Goal: Task Accomplishment & Management: Use online tool/utility

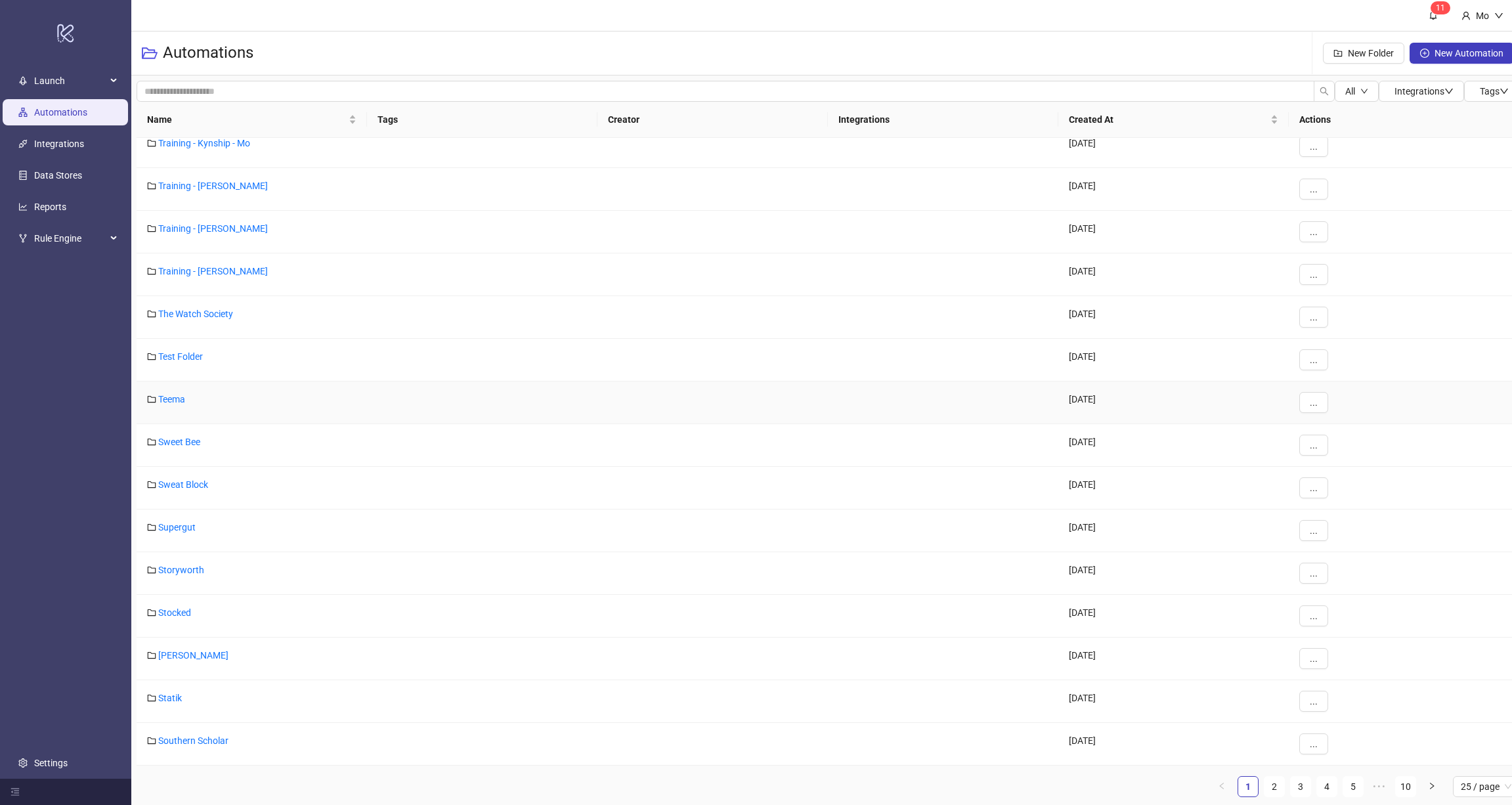
scroll to position [10, 0]
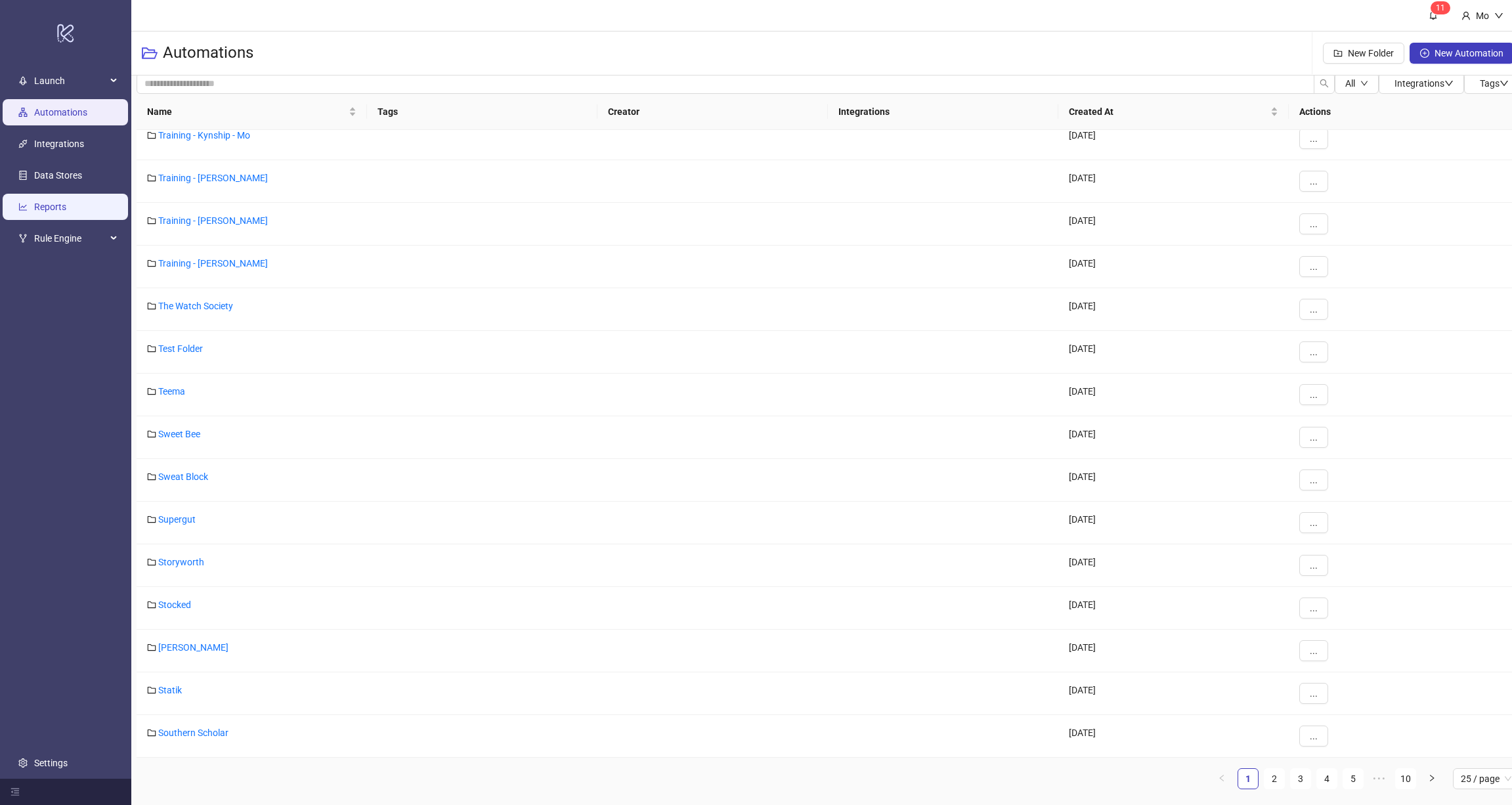
click at [58, 202] on link "Reports" at bounding box center [50, 206] width 32 height 10
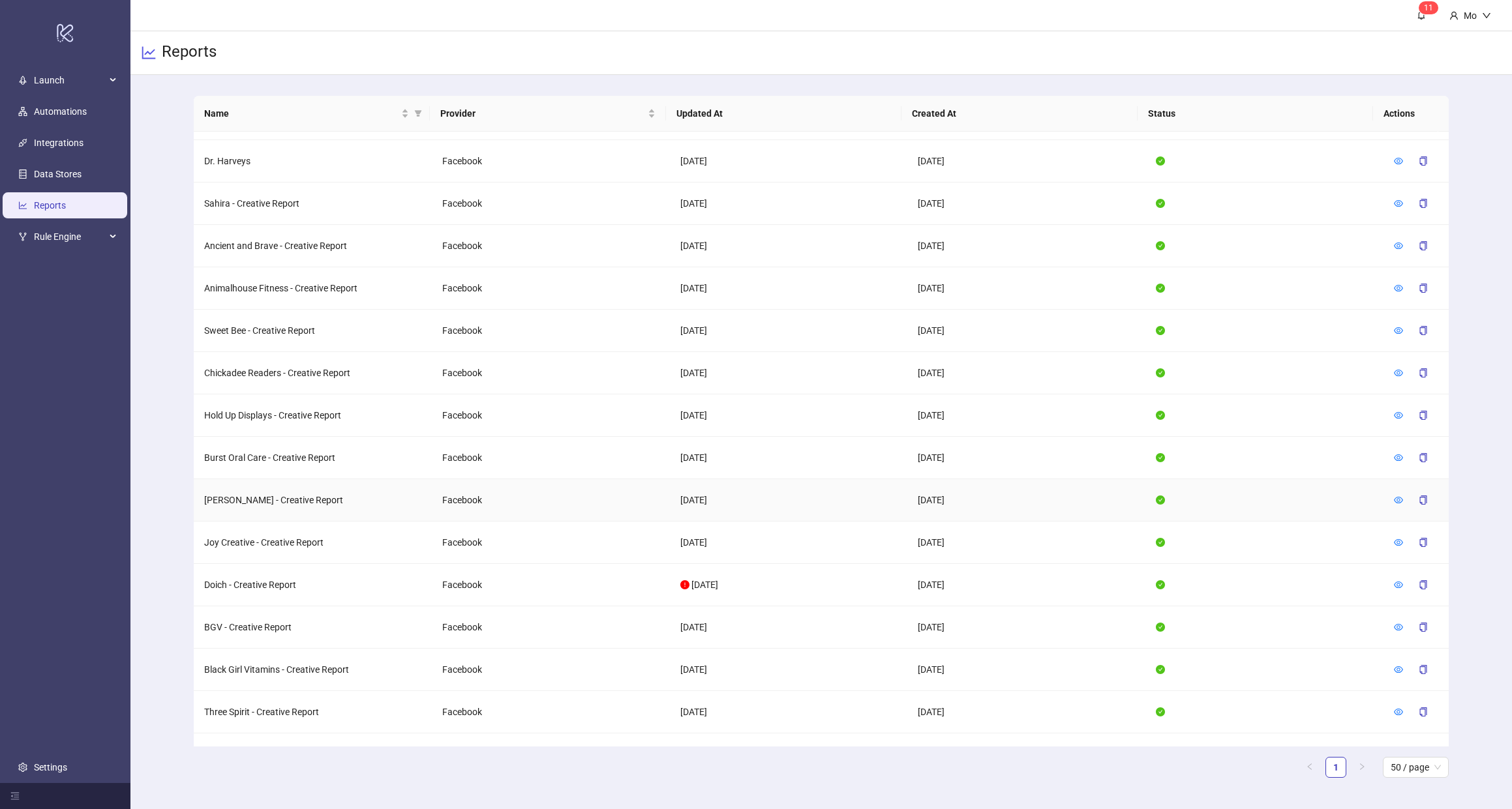
scroll to position [642, 0]
click at [1394, 667] on icon "eye" at bounding box center [1399, 670] width 9 height 7
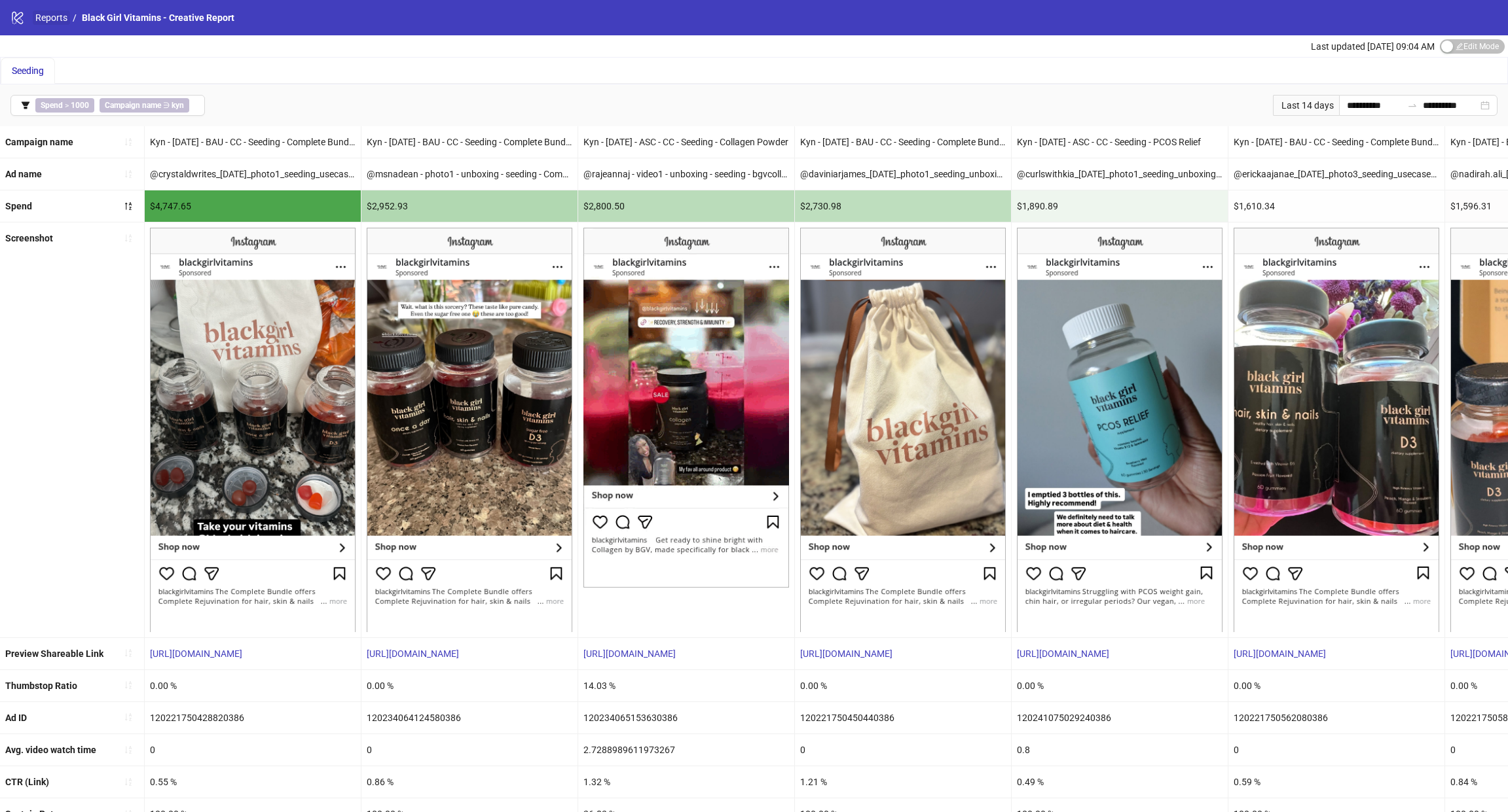
click at [51, 12] on link "Reports" at bounding box center [50, 17] width 37 height 14
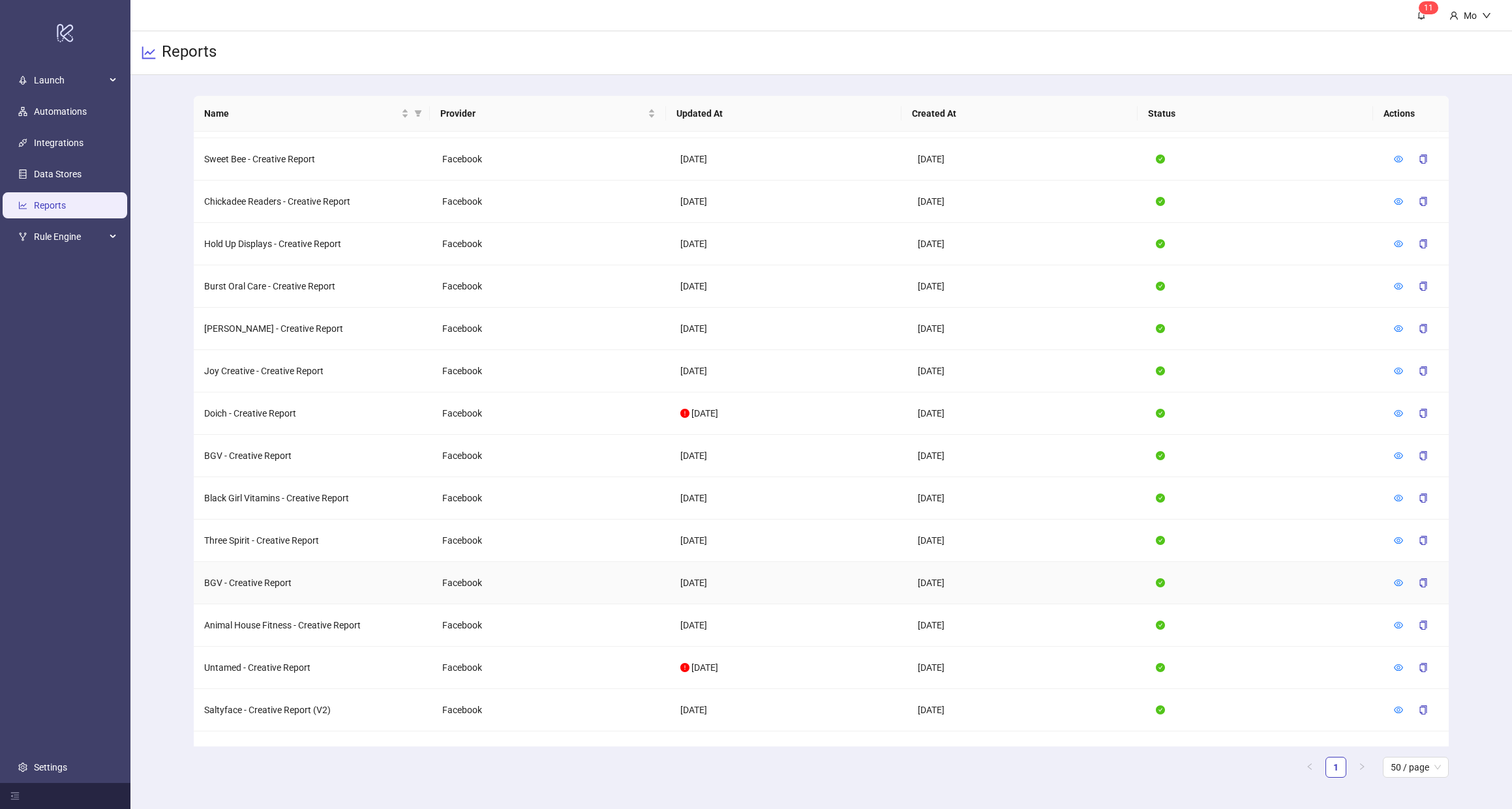
scroll to position [815, 0]
click at [1394, 579] on icon "eye" at bounding box center [1399, 582] width 9 height 7
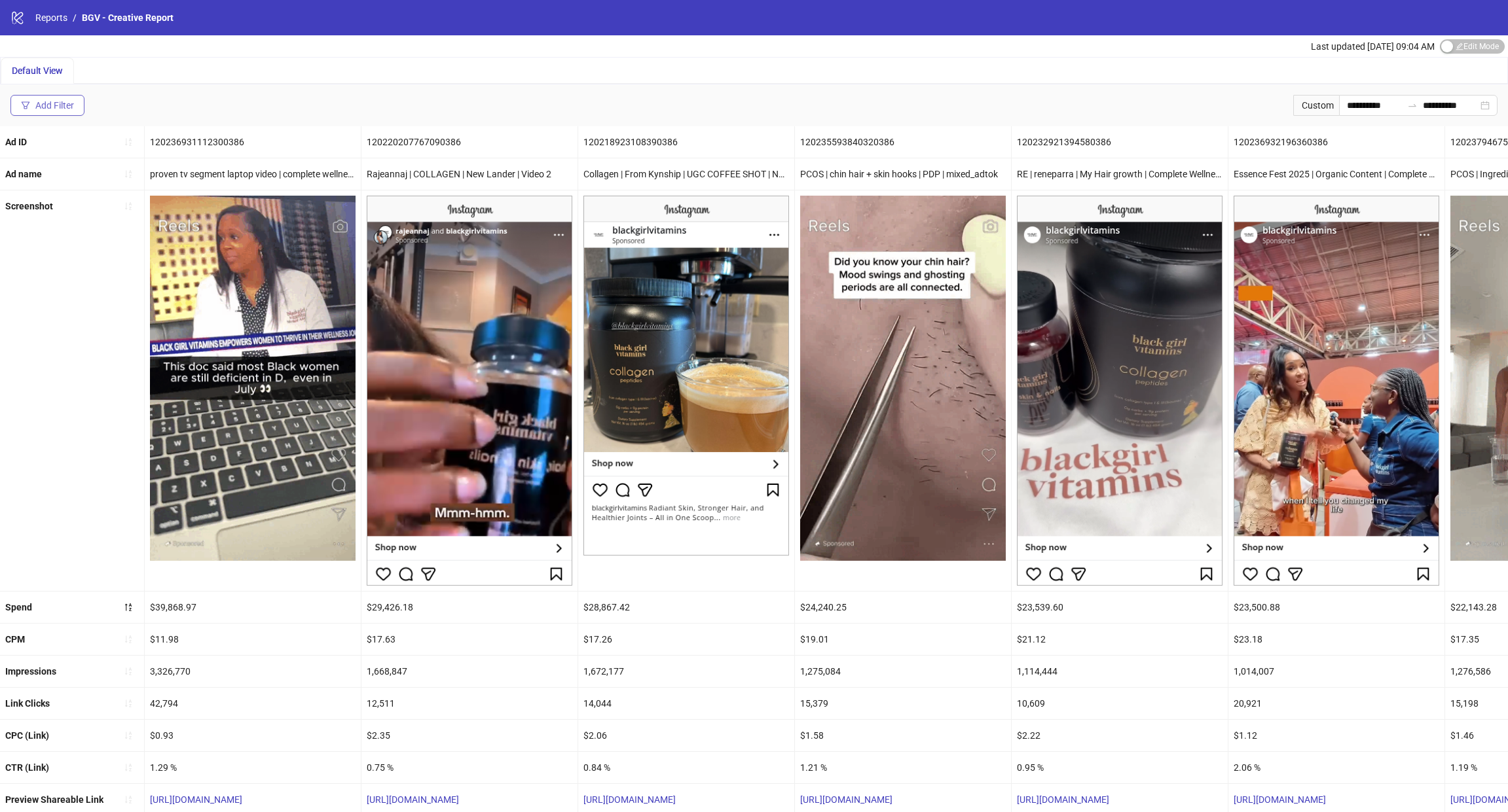
click at [68, 101] on div "Add Filter" at bounding box center [54, 105] width 39 height 10
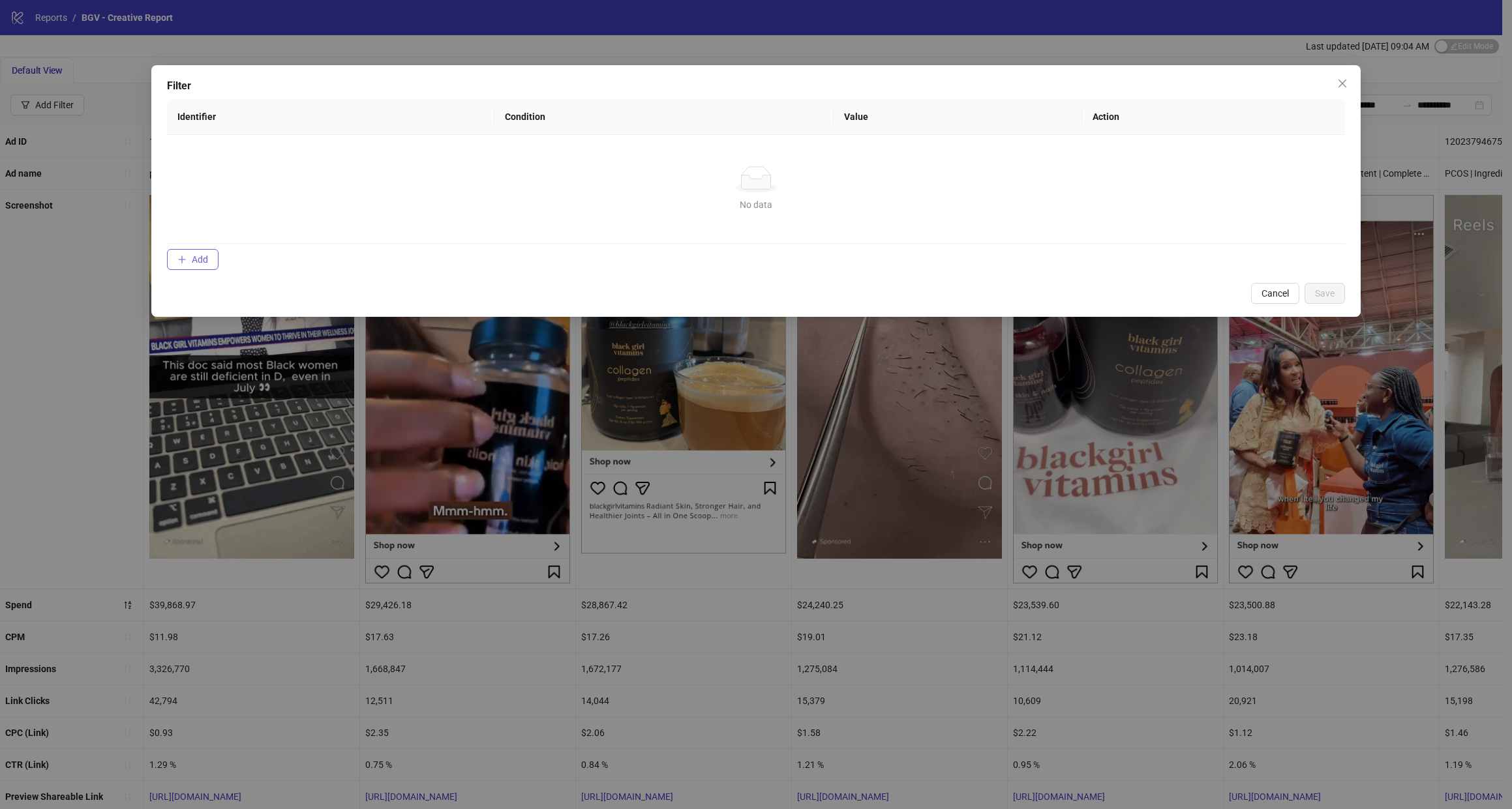
click at [206, 260] on span "Add" at bounding box center [200, 259] width 16 height 10
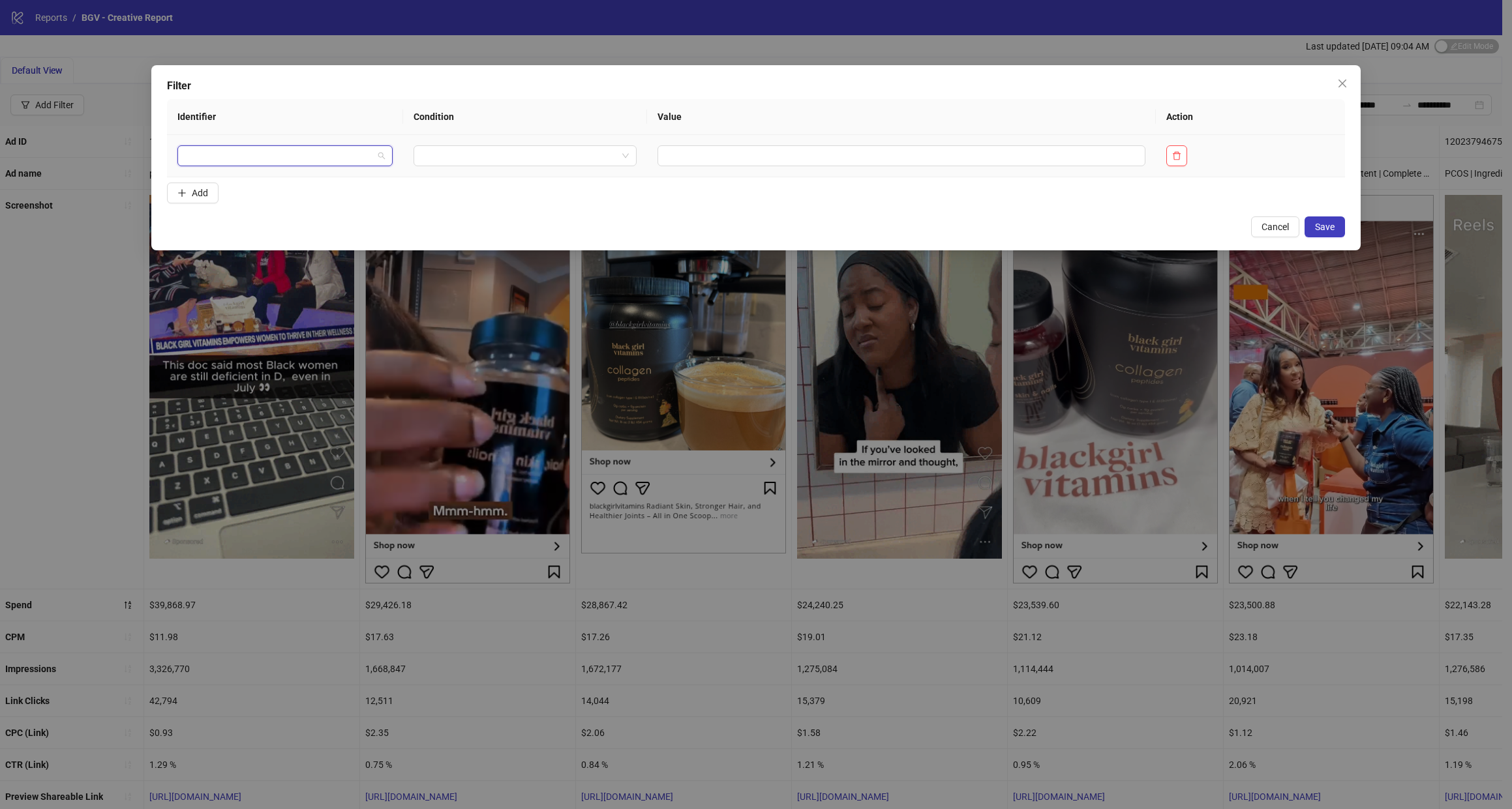
click at [238, 147] on input "search" at bounding box center [279, 156] width 188 height 20
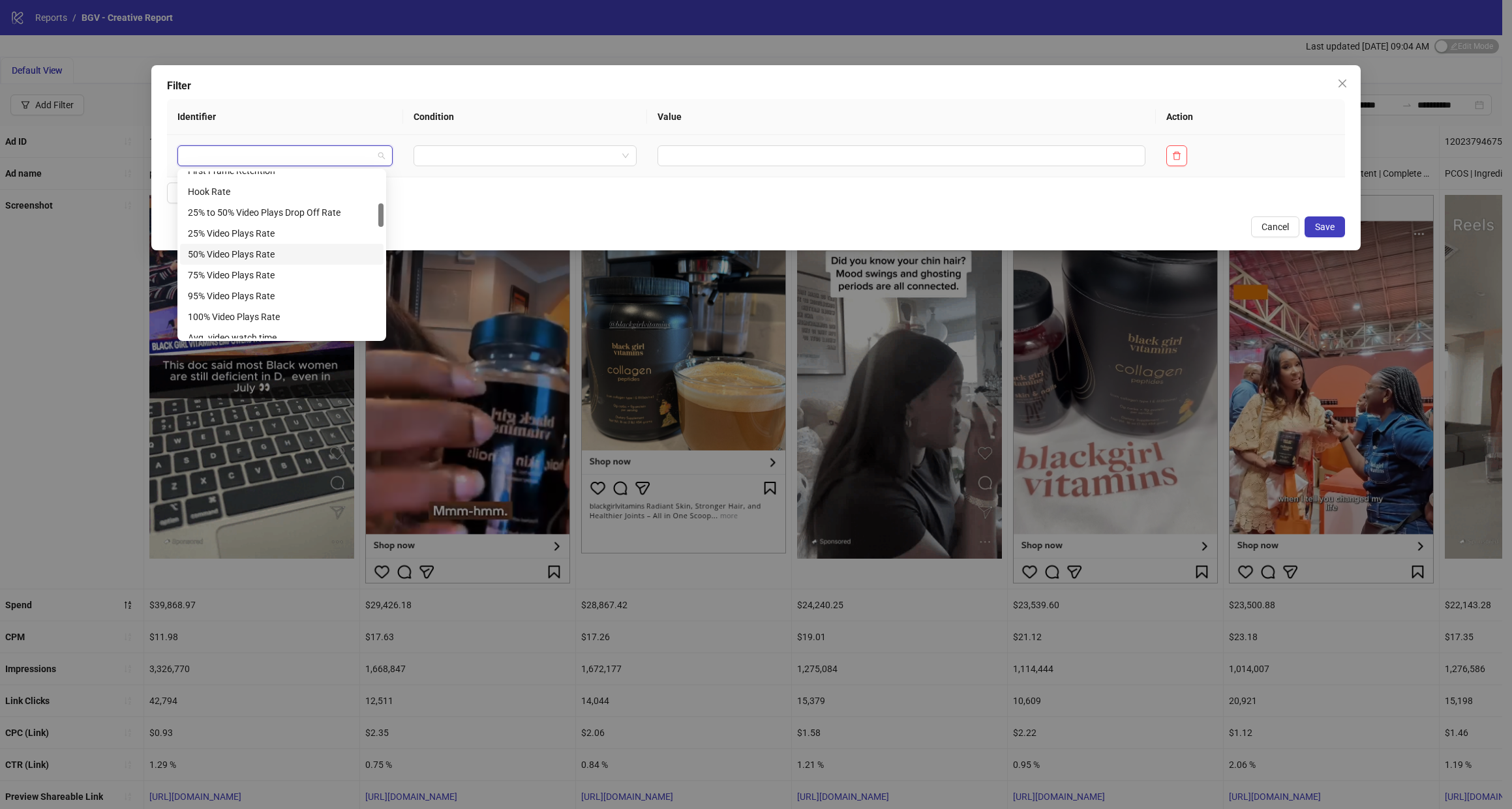
scroll to position [221, 0]
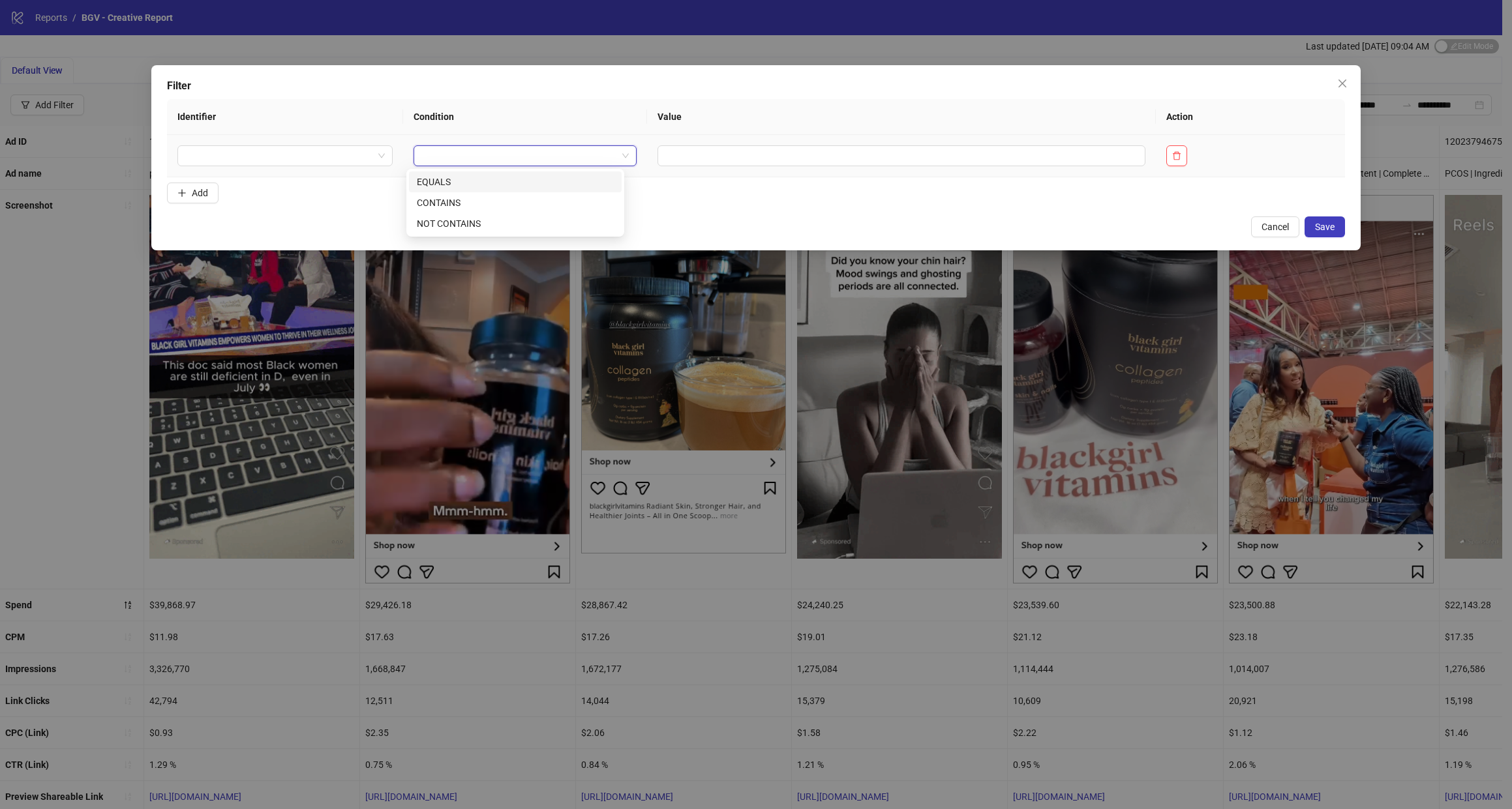
click at [470, 147] on input "search" at bounding box center [519, 156] width 196 height 20
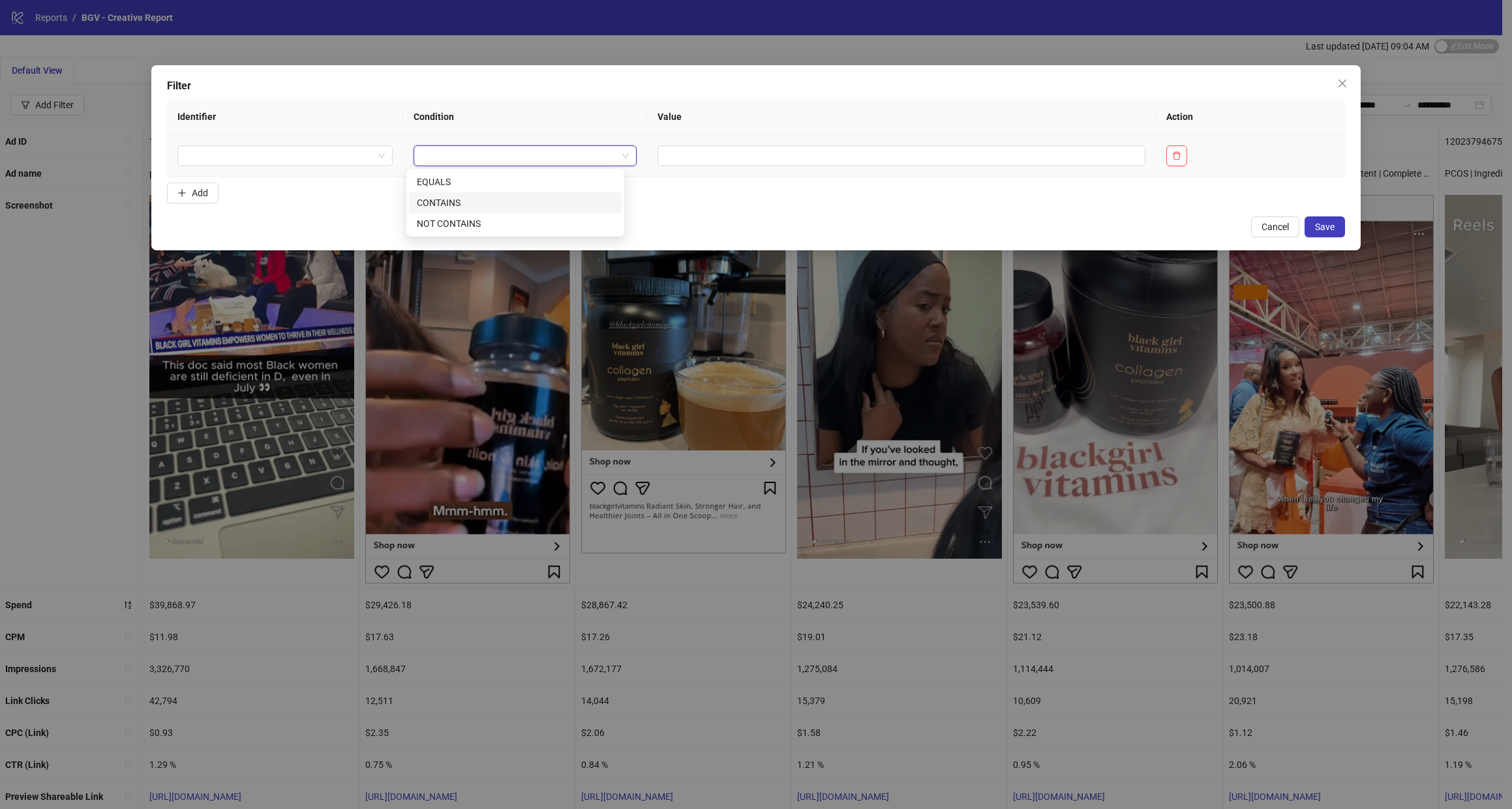
click at [451, 198] on div "CONTAINS" at bounding box center [515, 202] width 197 height 14
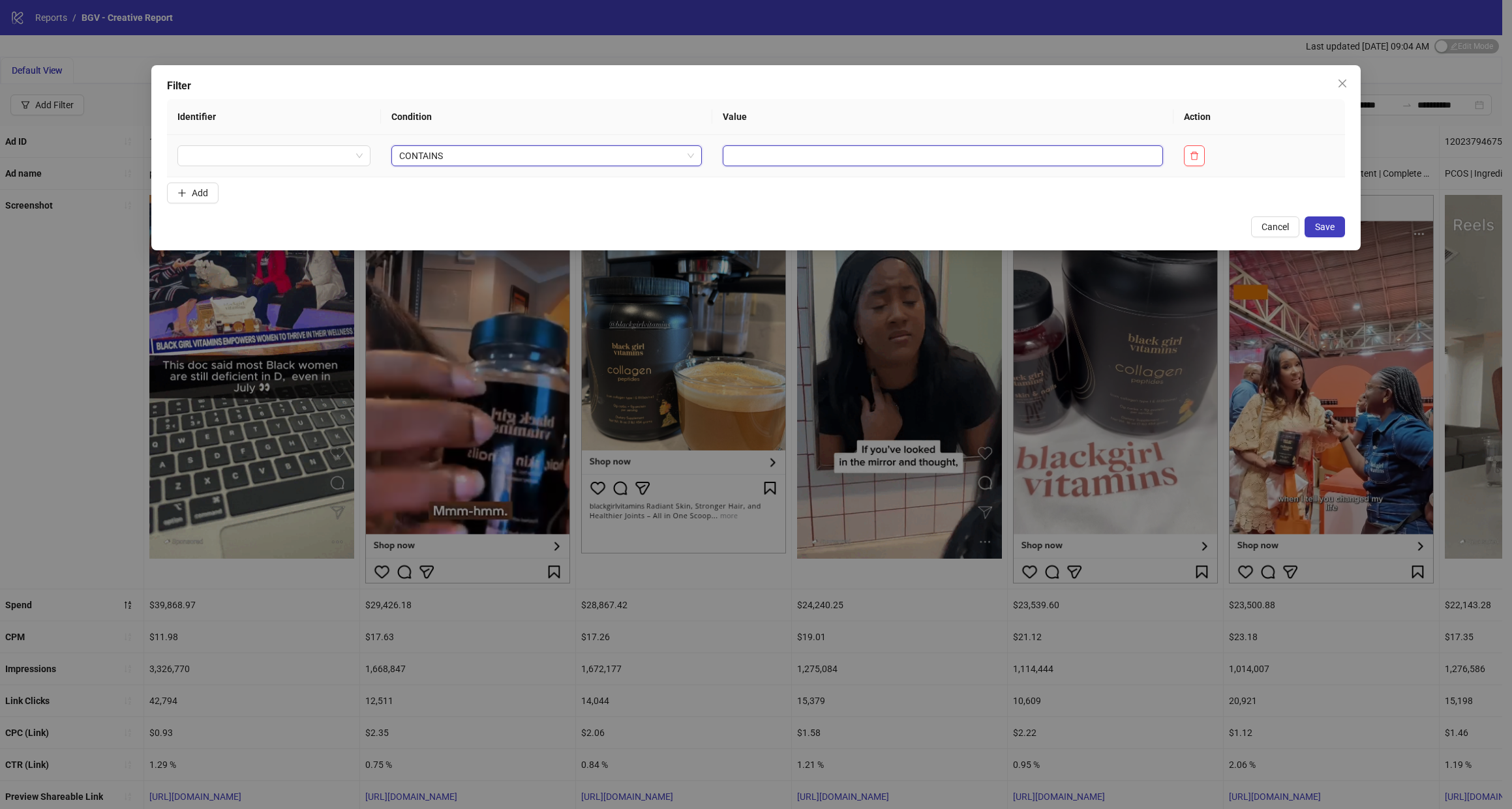
click at [724, 155] on input "text" at bounding box center [943, 156] width 441 height 21
type input "***"
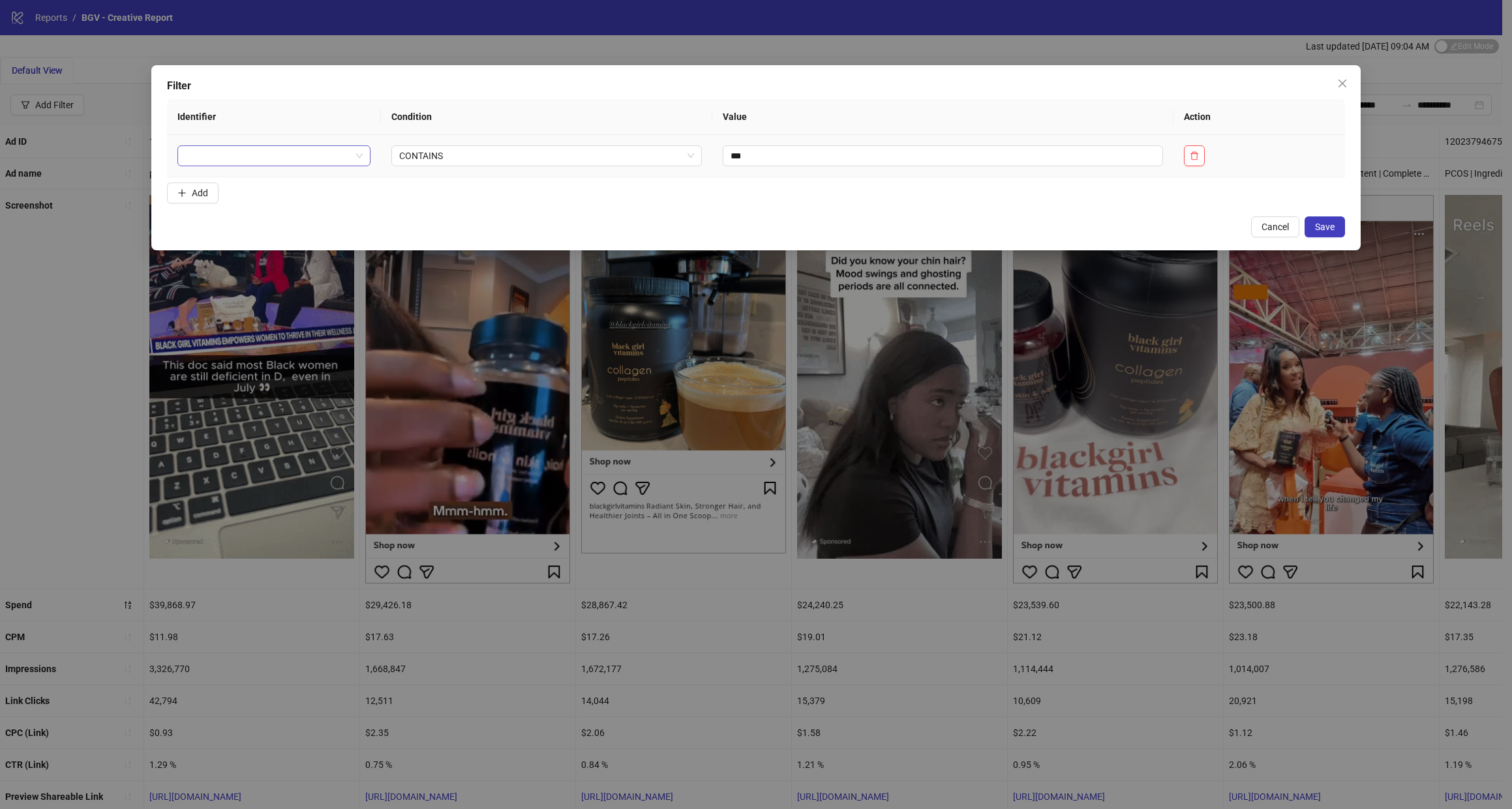
click at [282, 161] on input "search" at bounding box center [268, 156] width 165 height 20
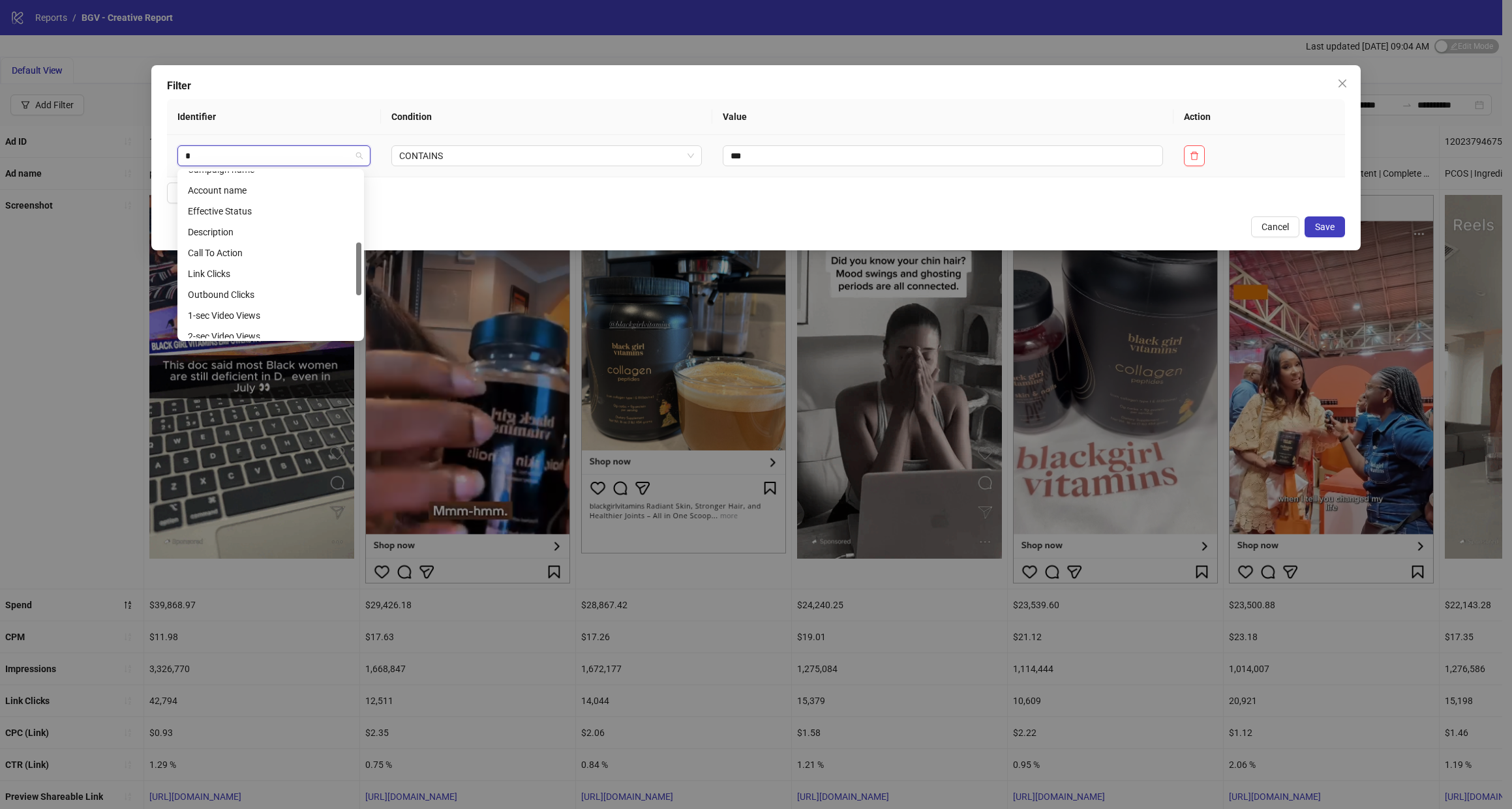
type input "**"
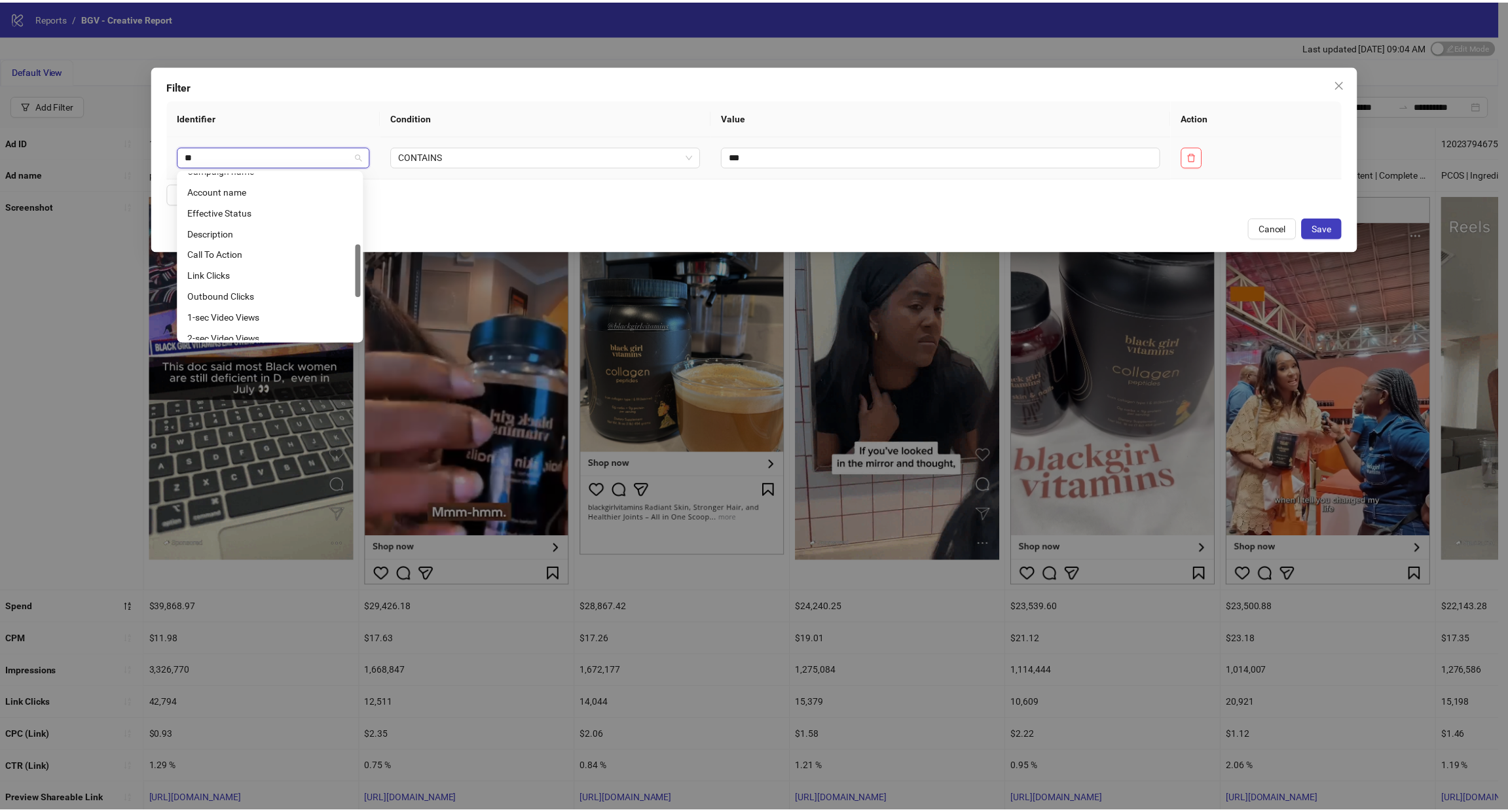
scroll to position [0, 0]
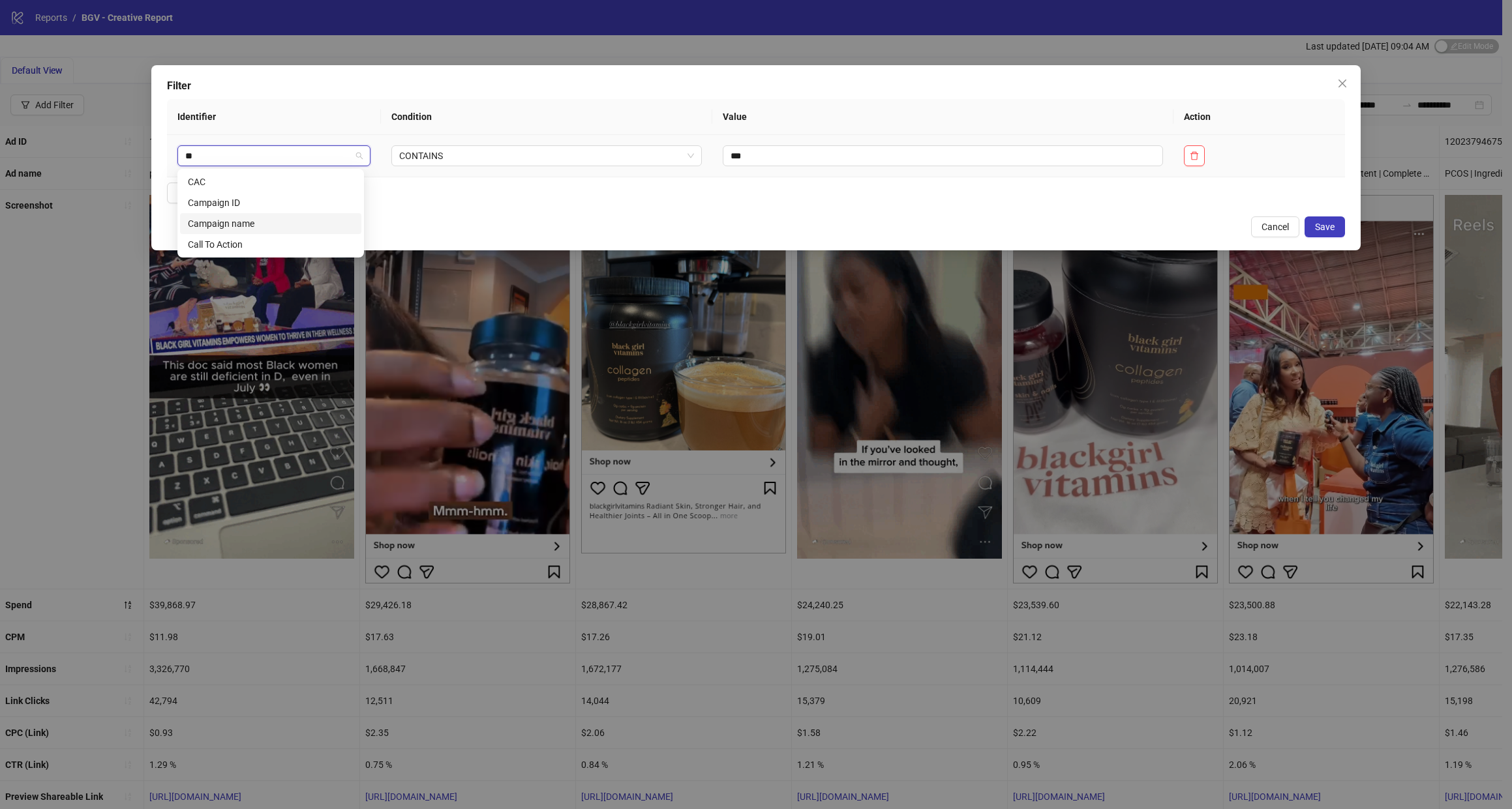
click at [262, 217] on div "Campaign name" at bounding box center [270, 223] width 165 height 14
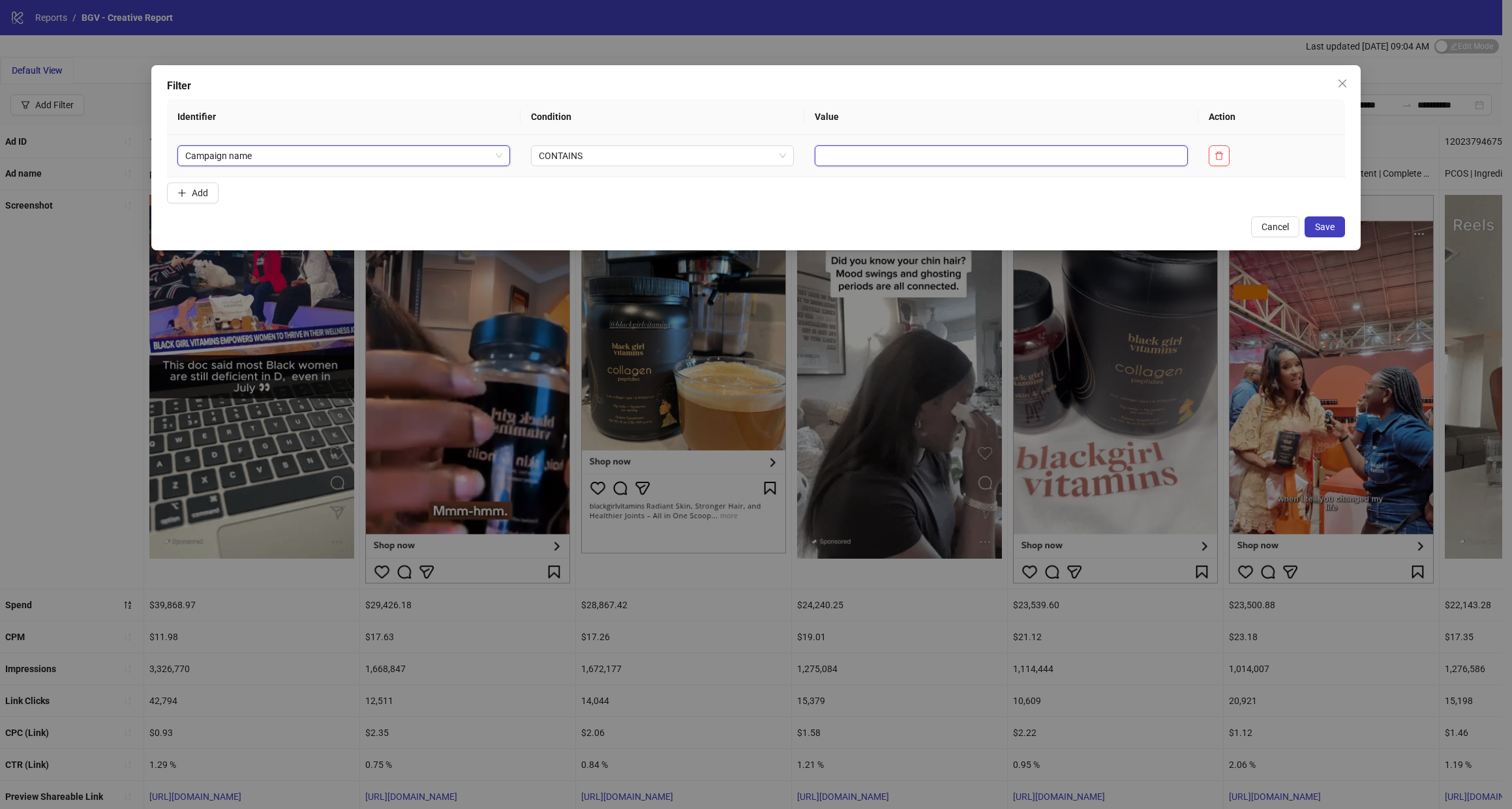
click at [987, 154] on input "text" at bounding box center [1001, 156] width 374 height 21
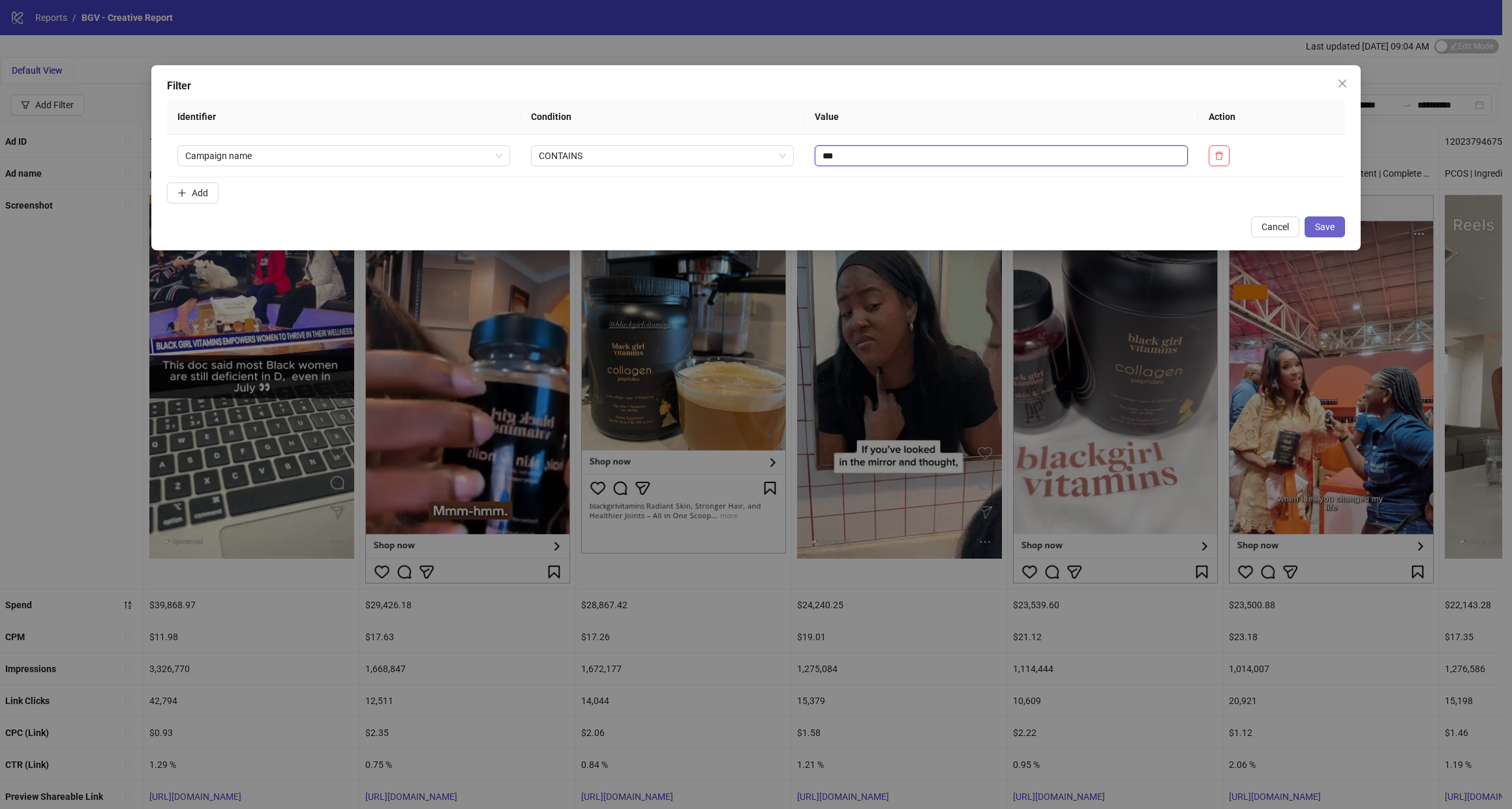
type input "***"
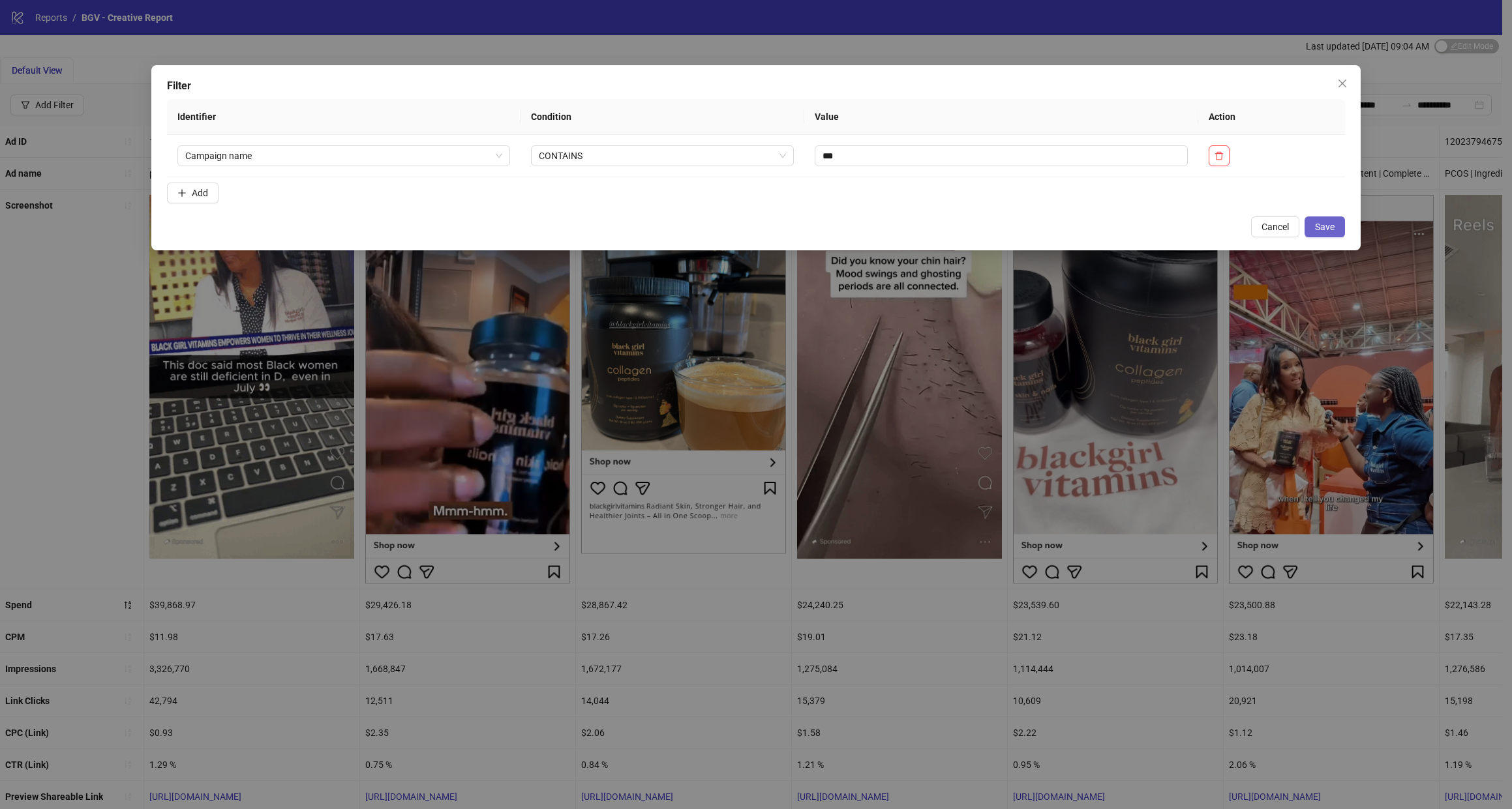
click at [1329, 216] on button "Save" at bounding box center [1325, 227] width 41 height 21
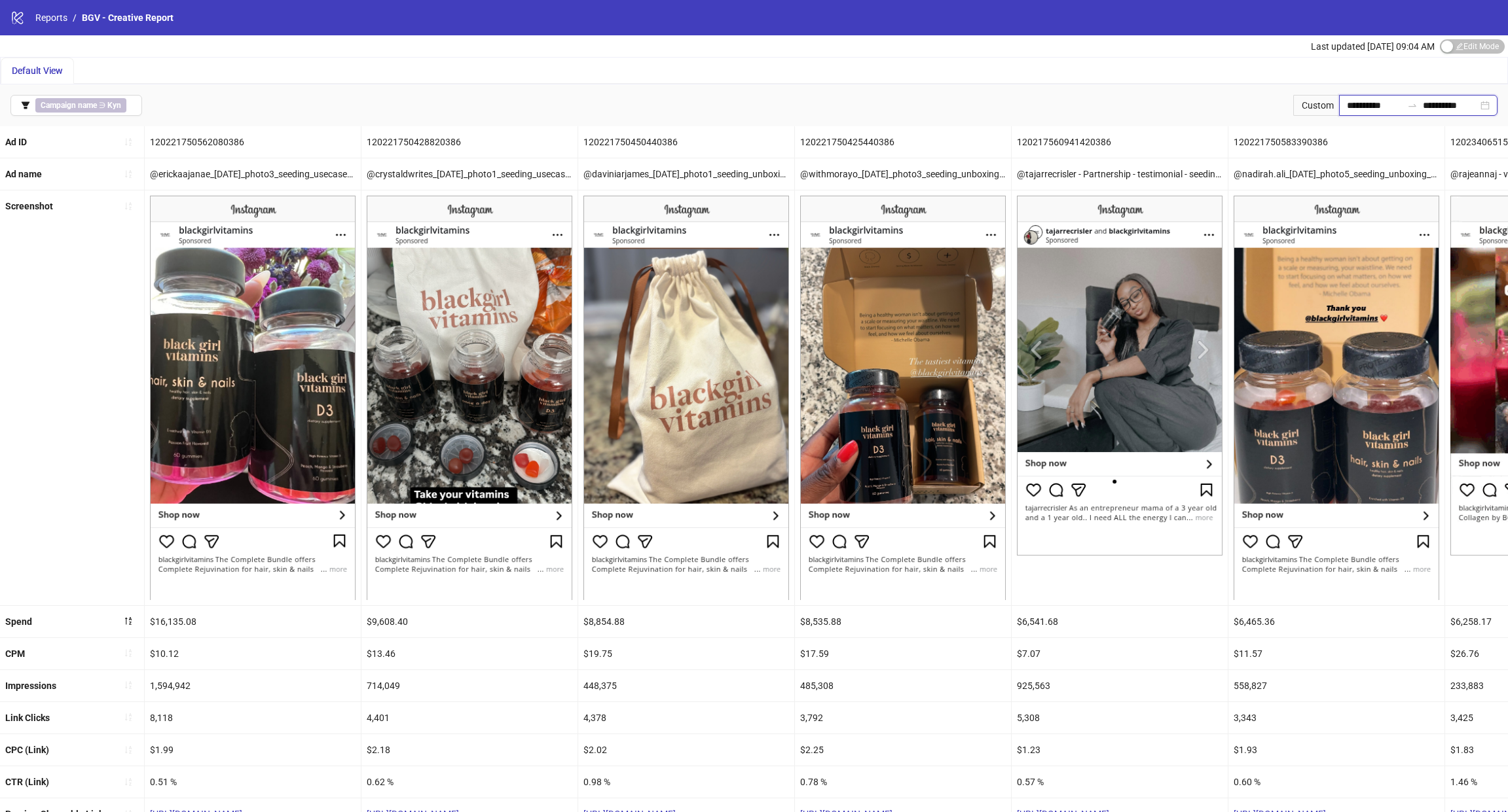
click at [1383, 102] on input "**********" at bounding box center [1374, 104] width 55 height 14
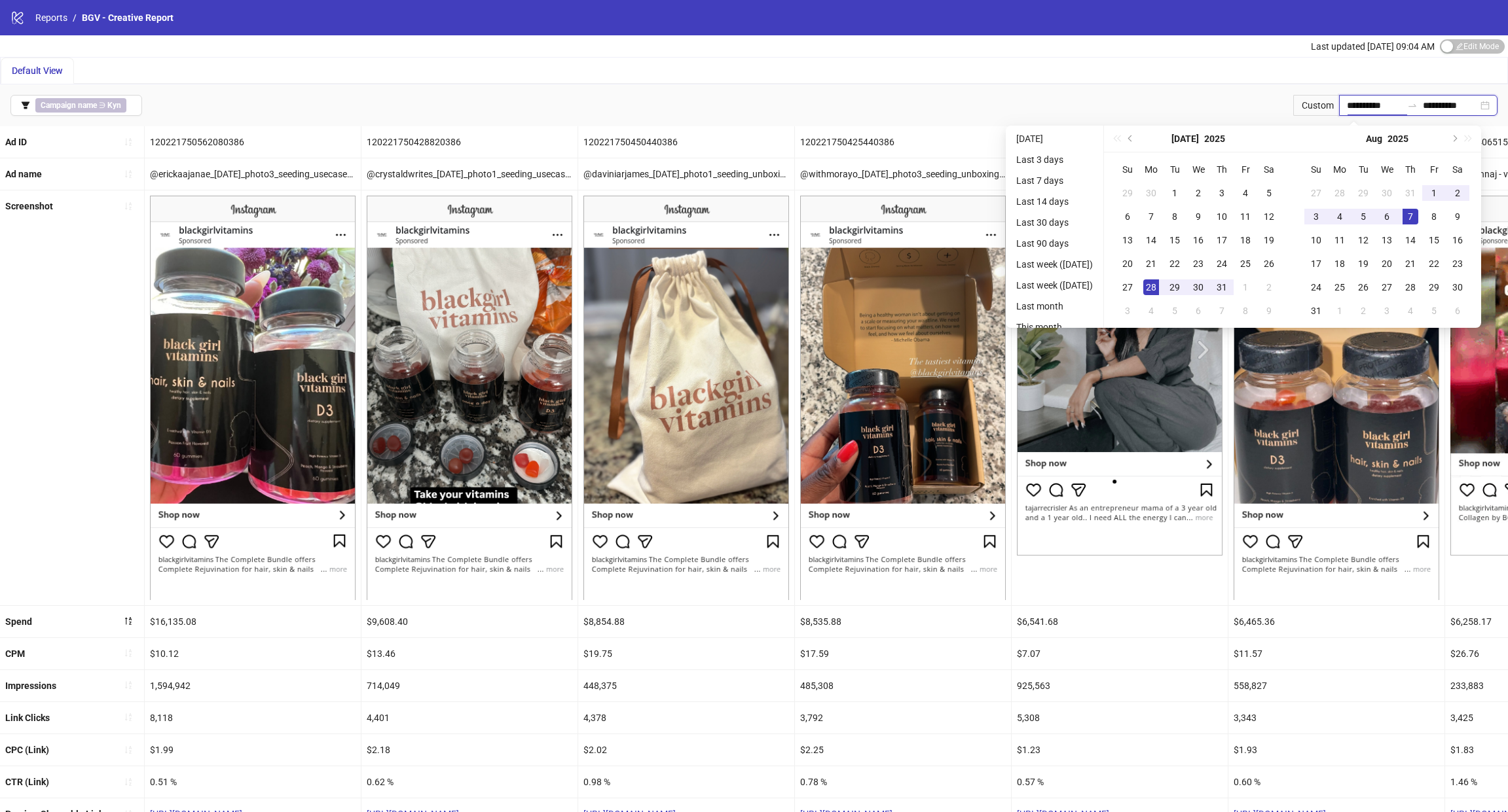
type input "**********"
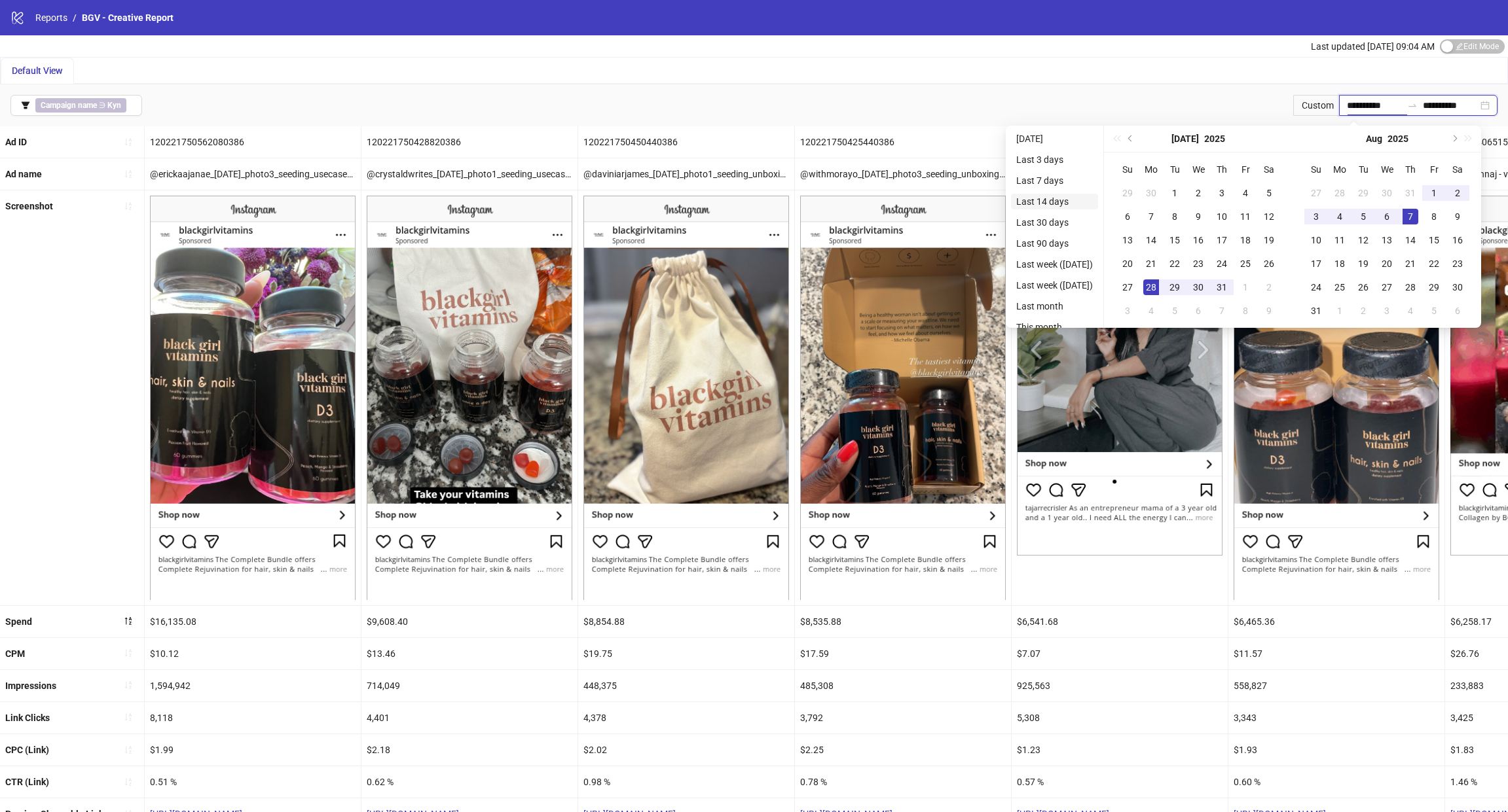
type input "**********"
click at [1046, 201] on li "Last 14 days" at bounding box center [1054, 201] width 87 height 16
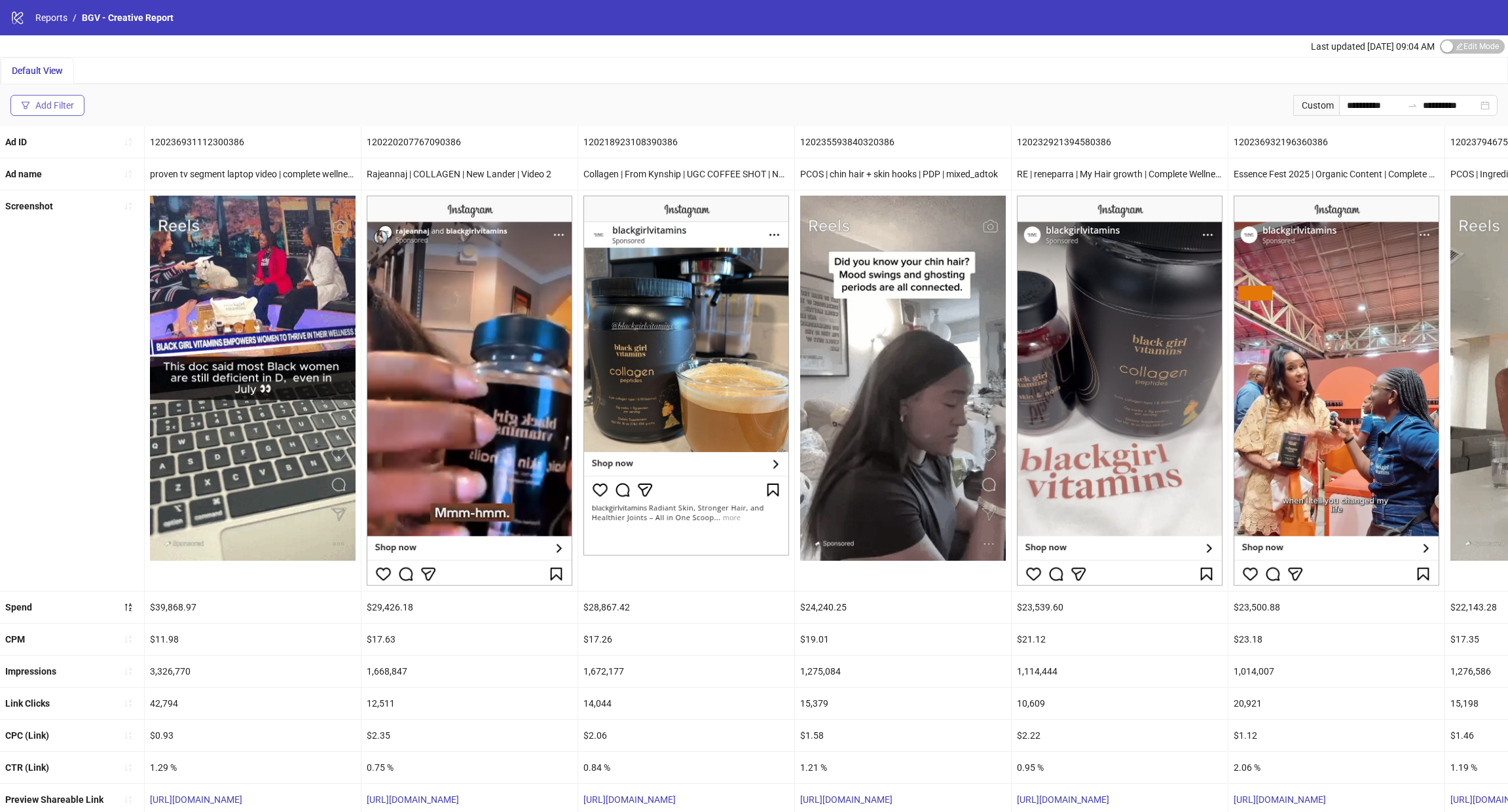
click at [53, 101] on div "Add Filter" at bounding box center [54, 105] width 39 height 10
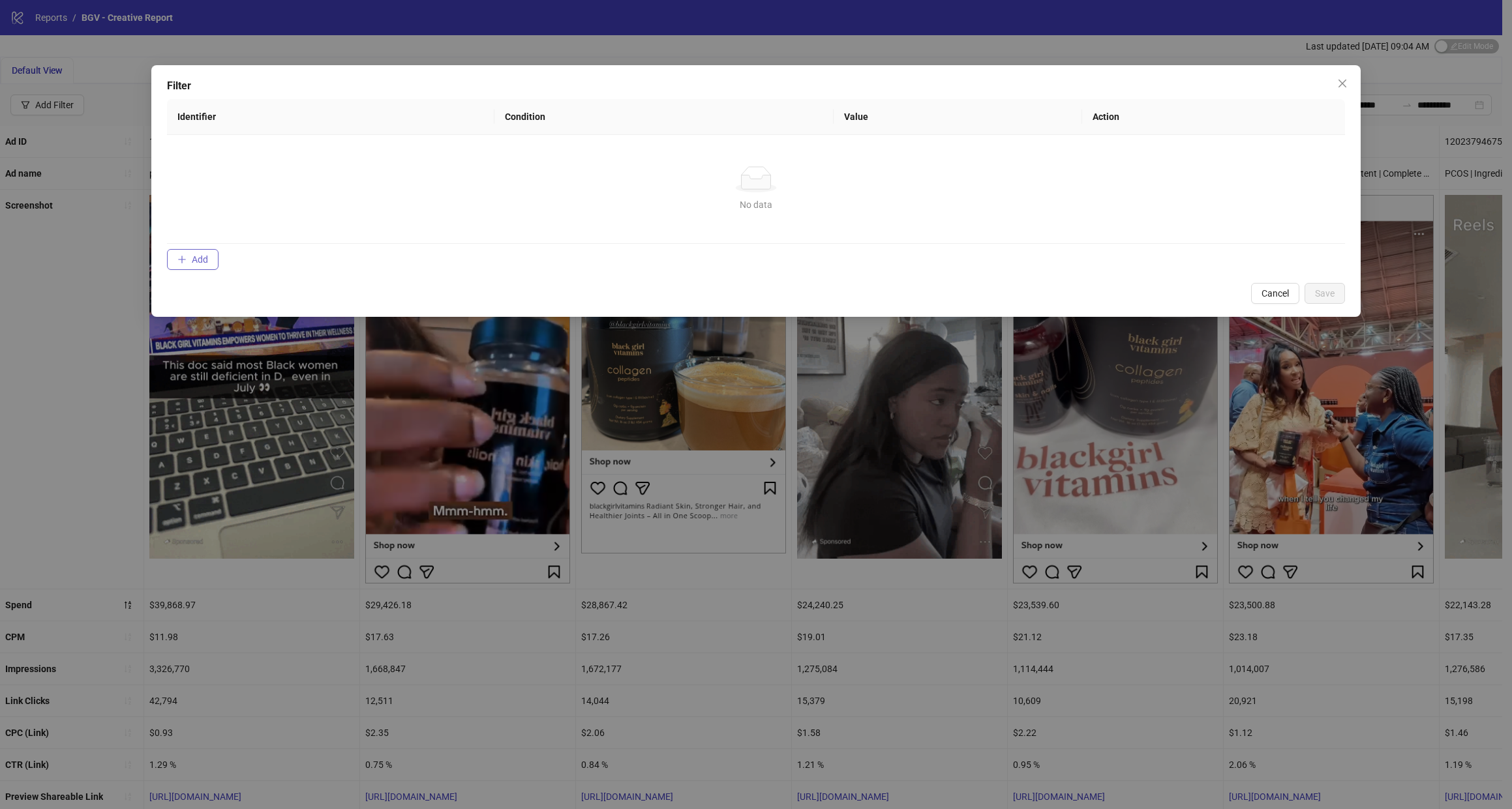
drag, startPoint x: 190, startPoint y: 278, endPoint x: 196, endPoint y: 264, distance: 15.2
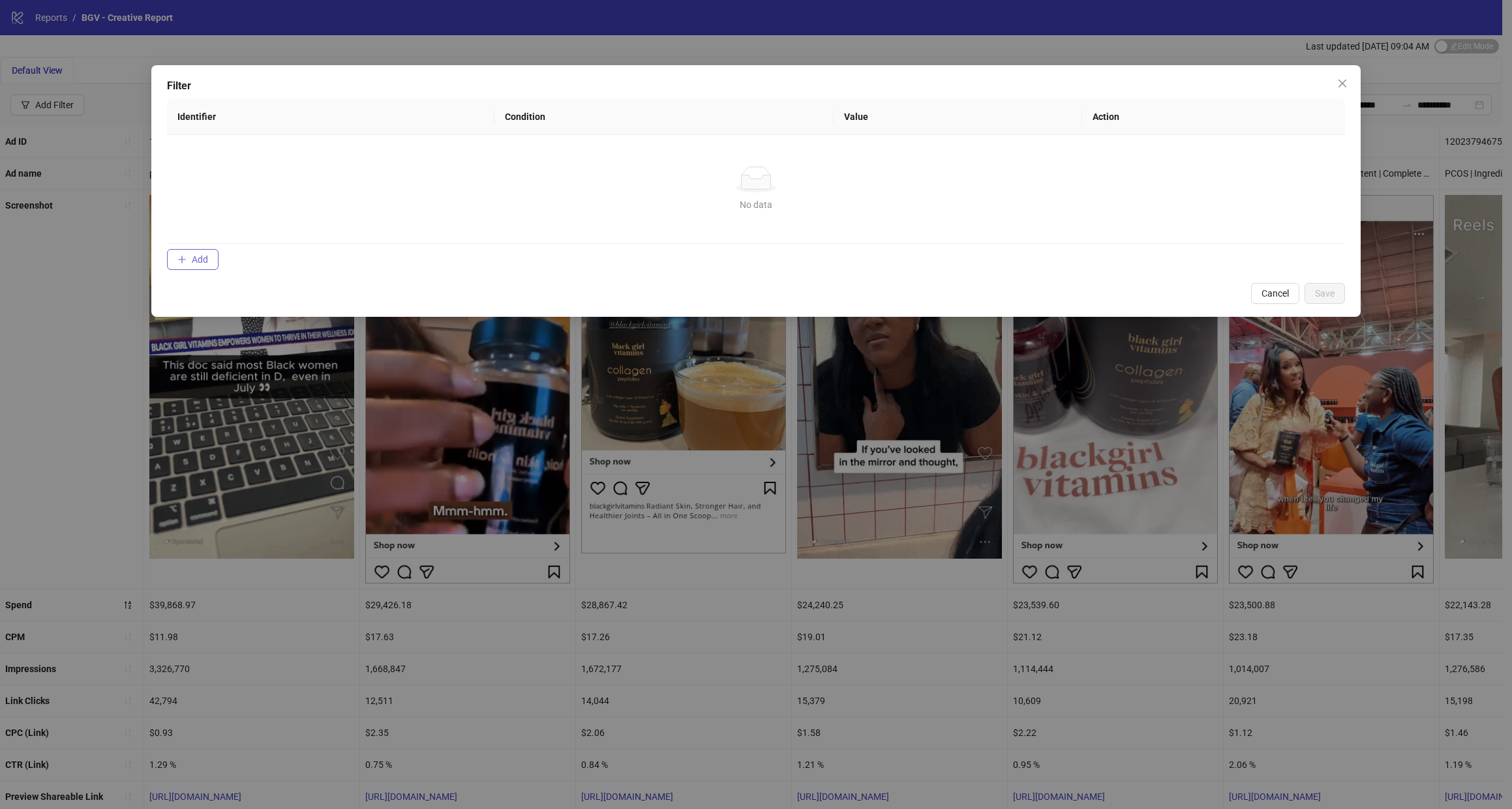
click at [191, 276] on div "Filter Identifier Condition Value Action No data No data Add Cancel Save" at bounding box center [756, 191] width 1209 height 251
click at [197, 262] on span "Add" at bounding box center [200, 259] width 16 height 10
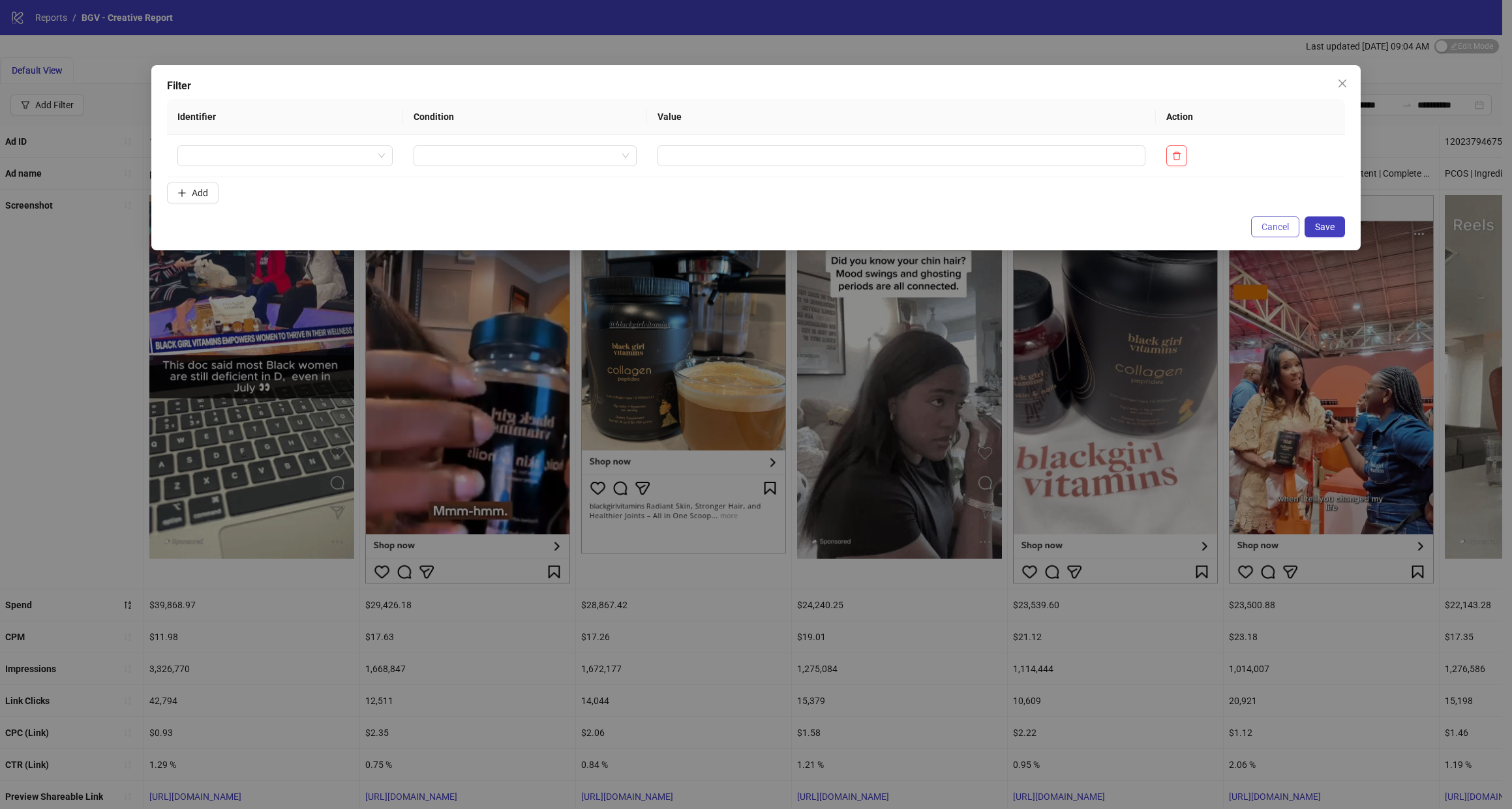
click at [1265, 224] on span "Cancel" at bounding box center [1275, 227] width 27 height 10
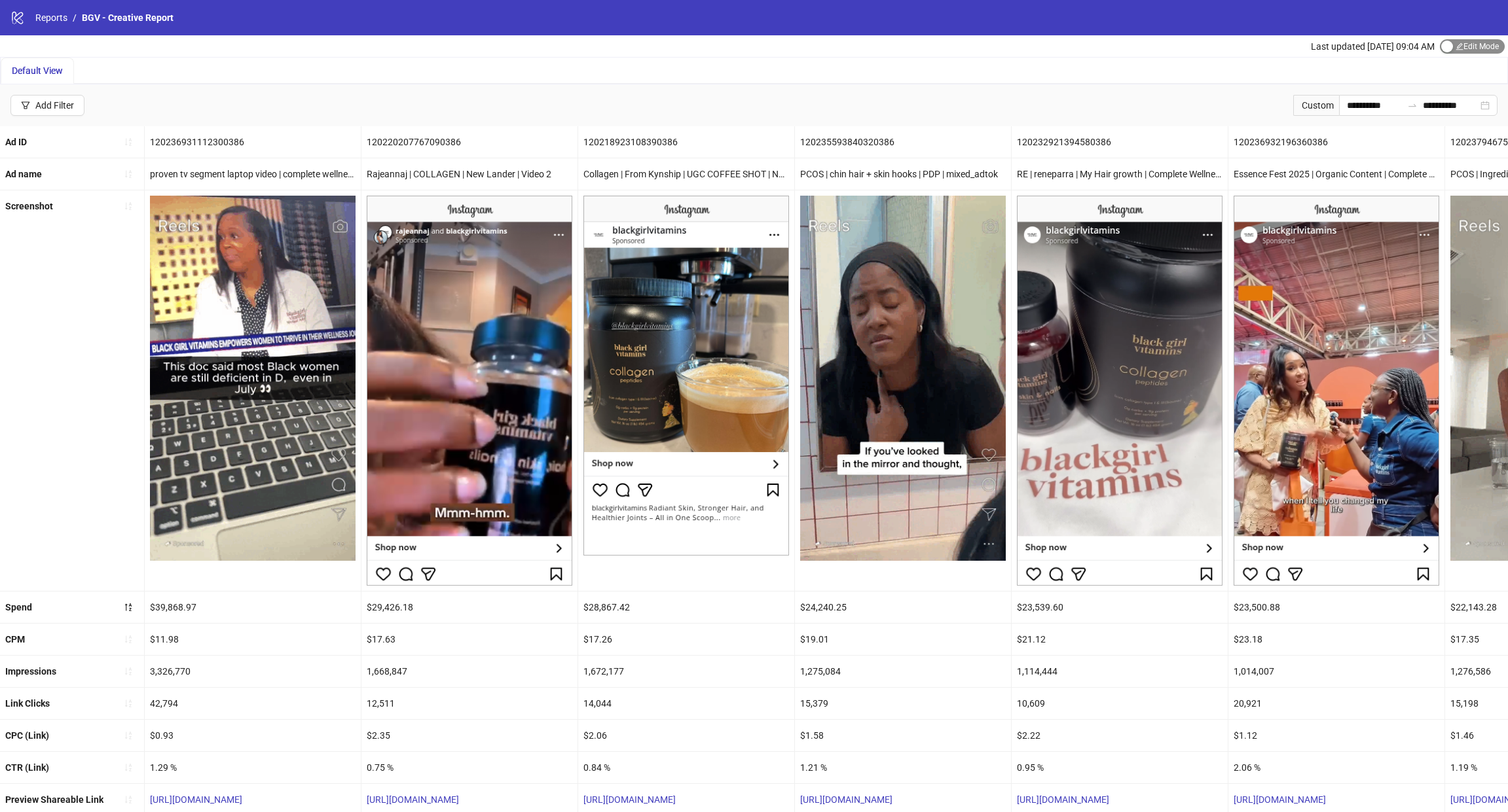
click at [1459, 49] on span "Edit Mode Edit Mode" at bounding box center [1472, 46] width 65 height 14
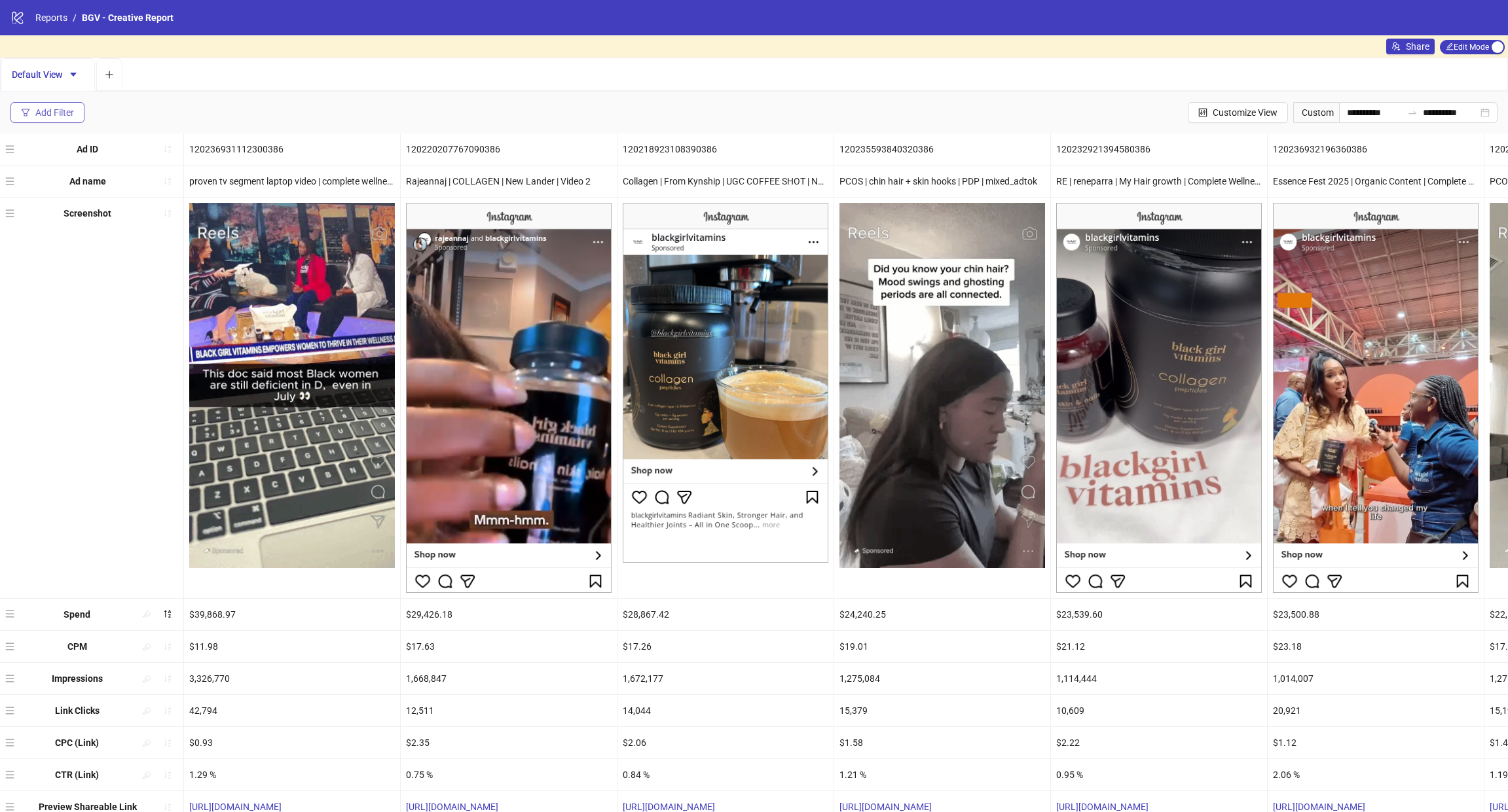
click at [72, 113] on div "Add Filter" at bounding box center [54, 112] width 39 height 10
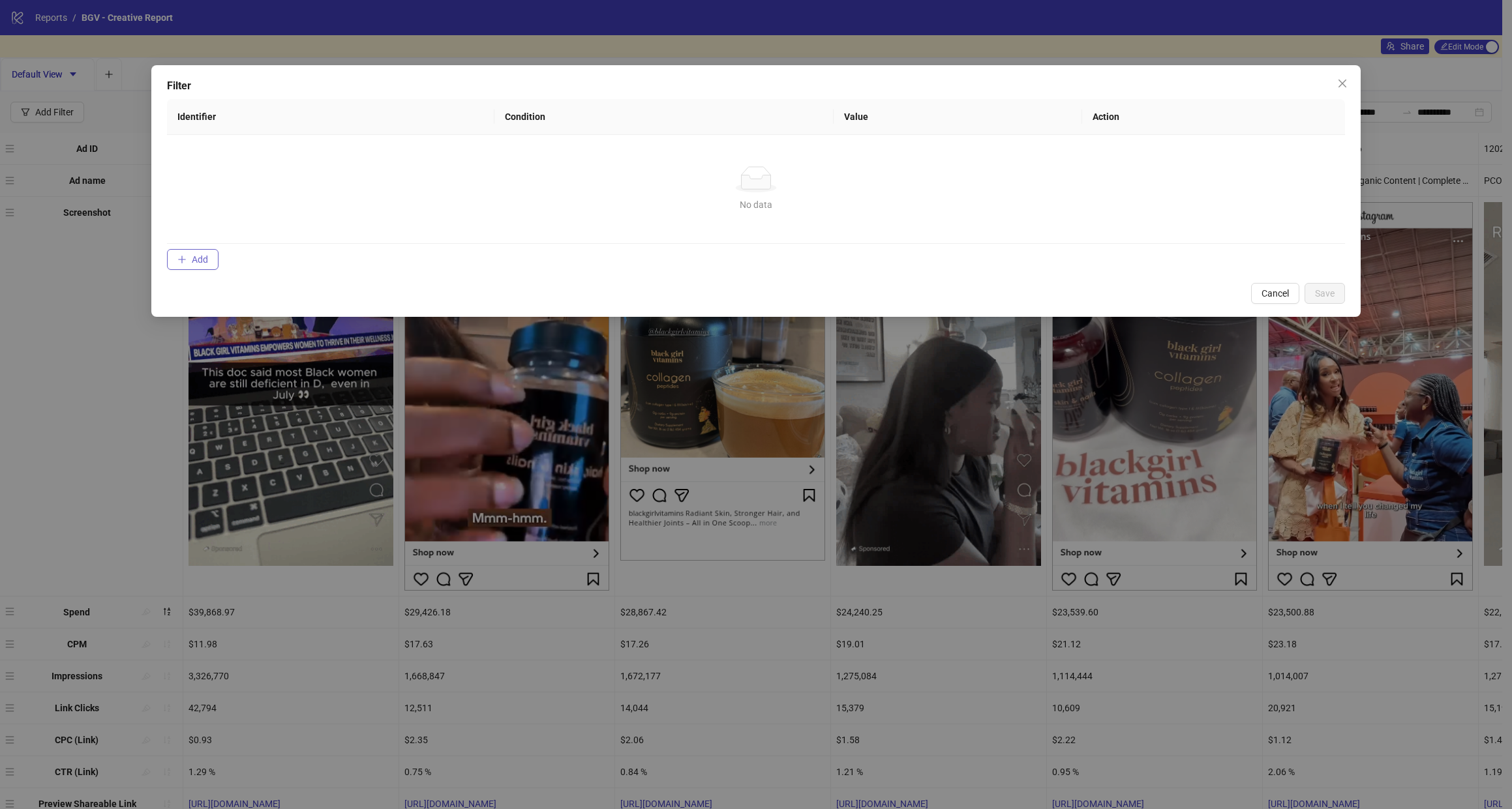
click at [201, 254] on span "Add" at bounding box center [200, 259] width 16 height 10
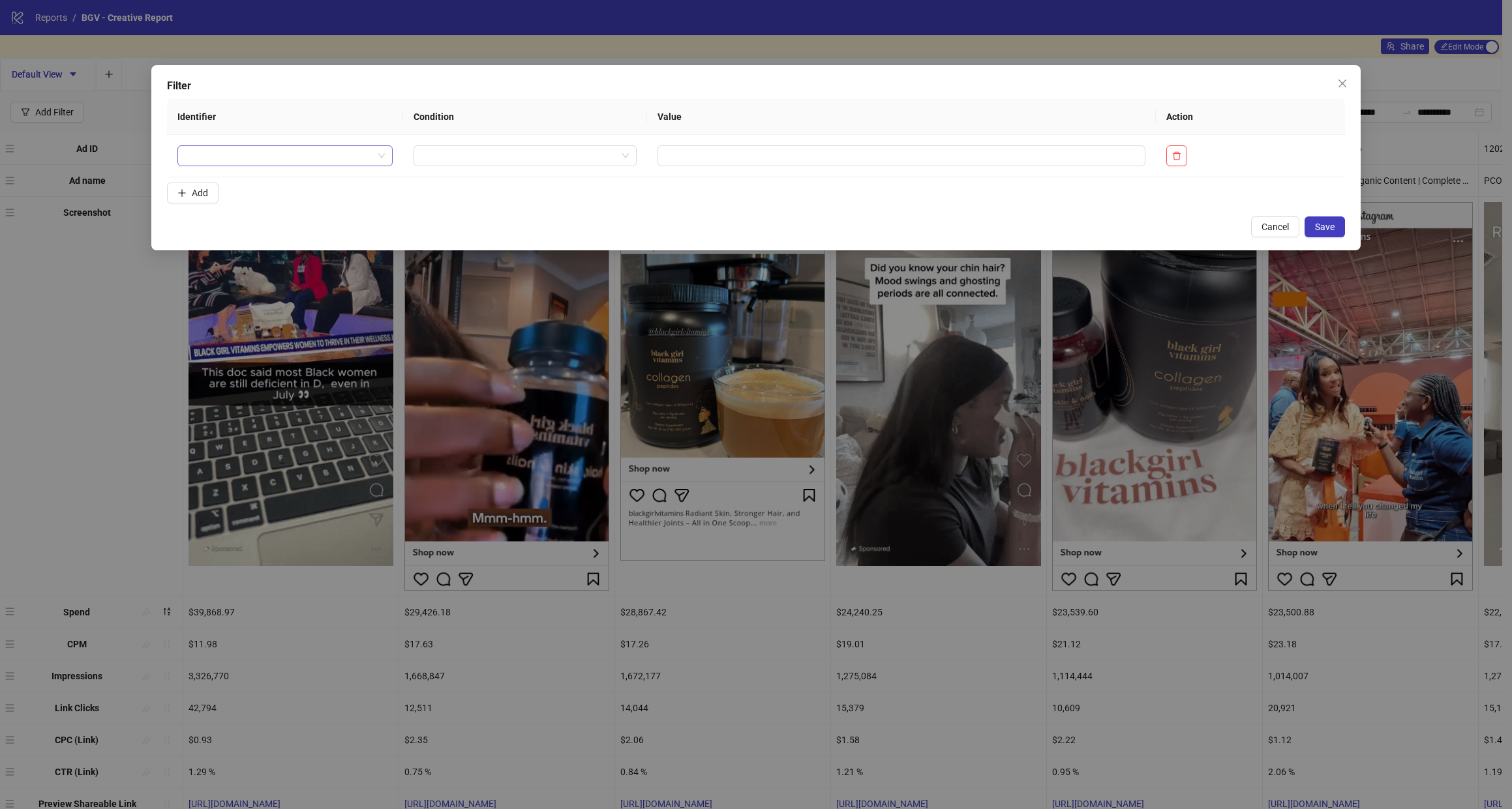
click at [255, 159] on input "search" at bounding box center [279, 156] width 188 height 20
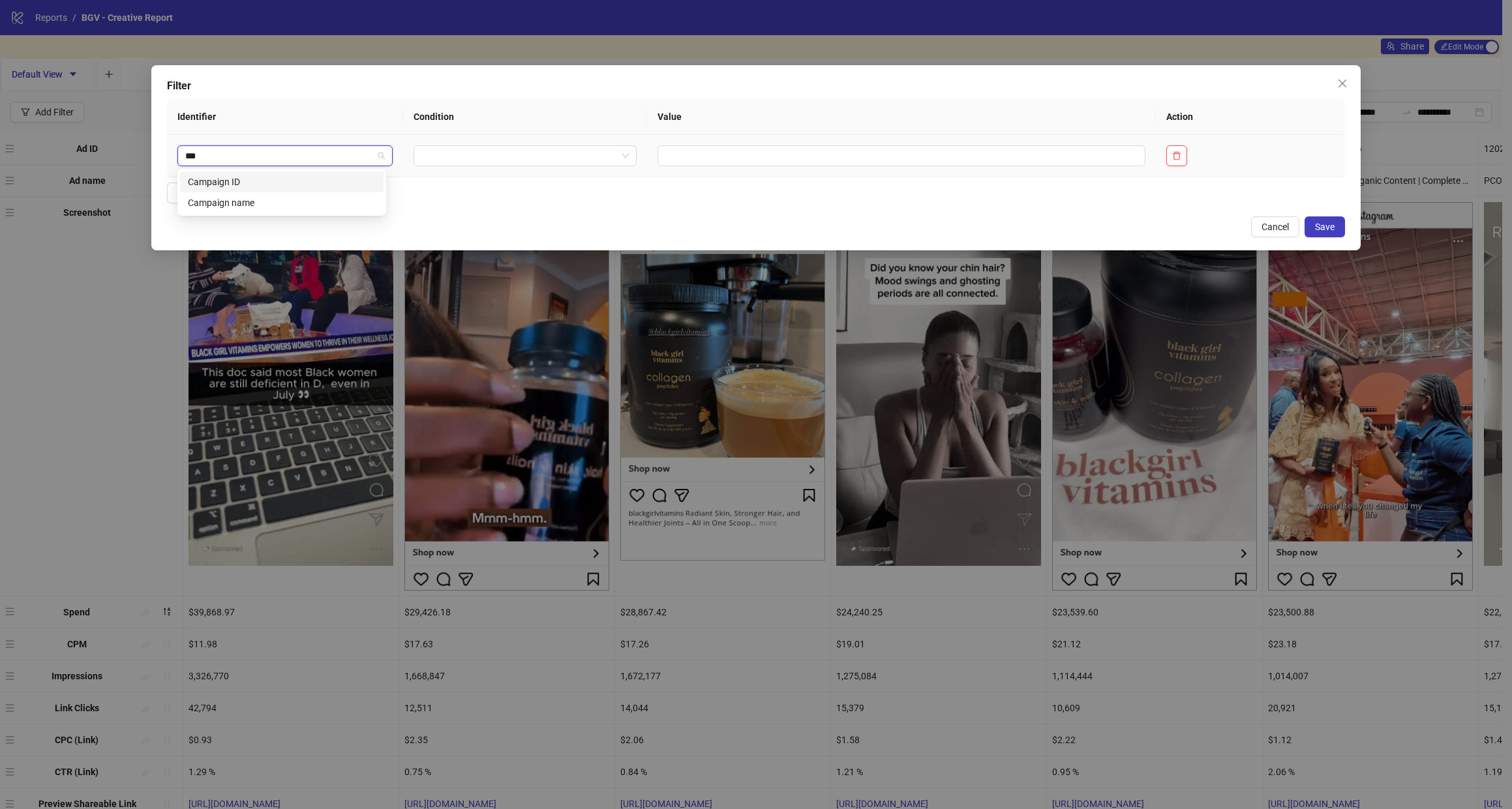
type input "****"
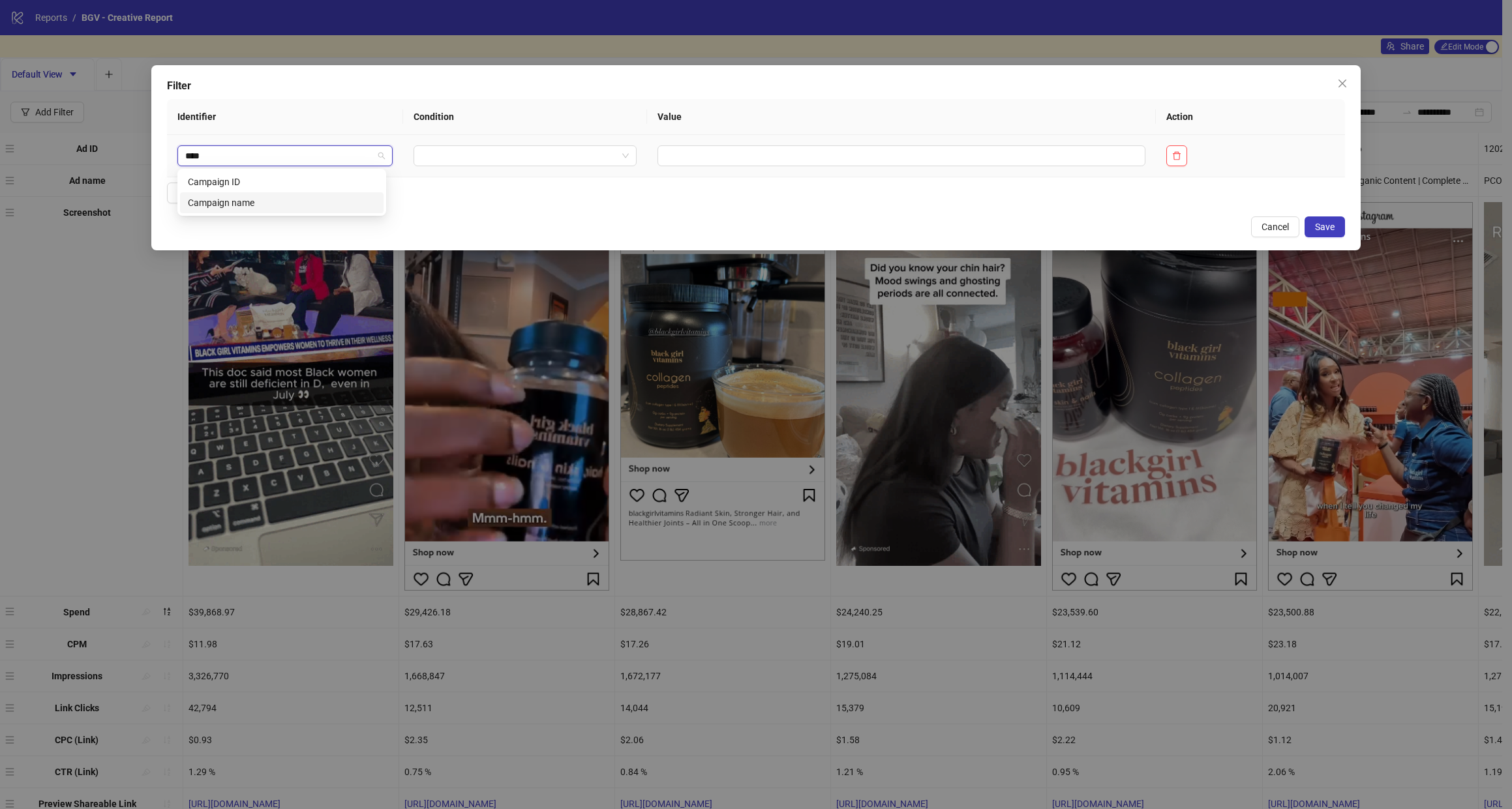
drag, startPoint x: 262, startPoint y: 196, endPoint x: 291, endPoint y: 188, distance: 30.1
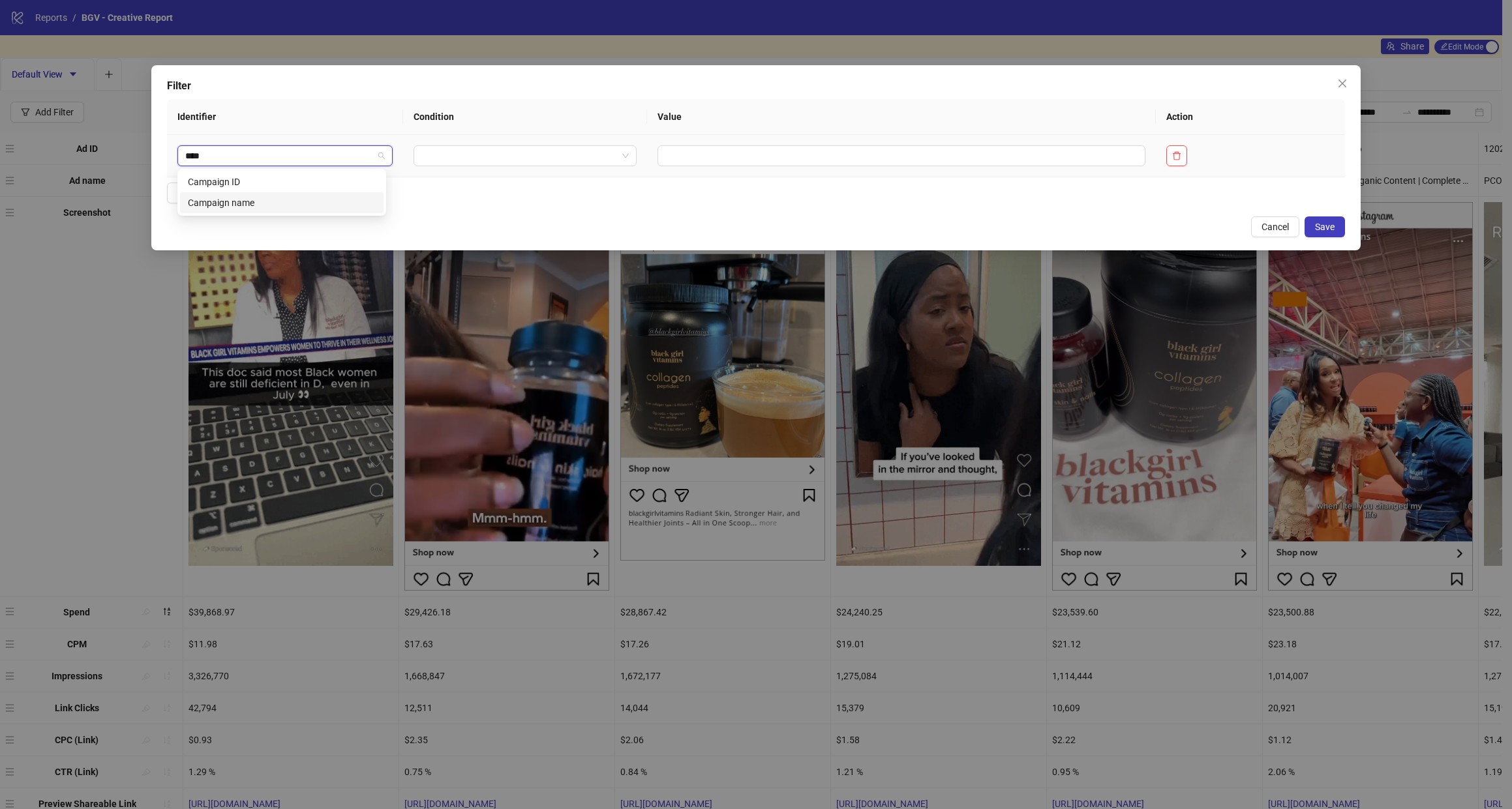
click at [262, 196] on div "Campaign name" at bounding box center [282, 202] width 188 height 14
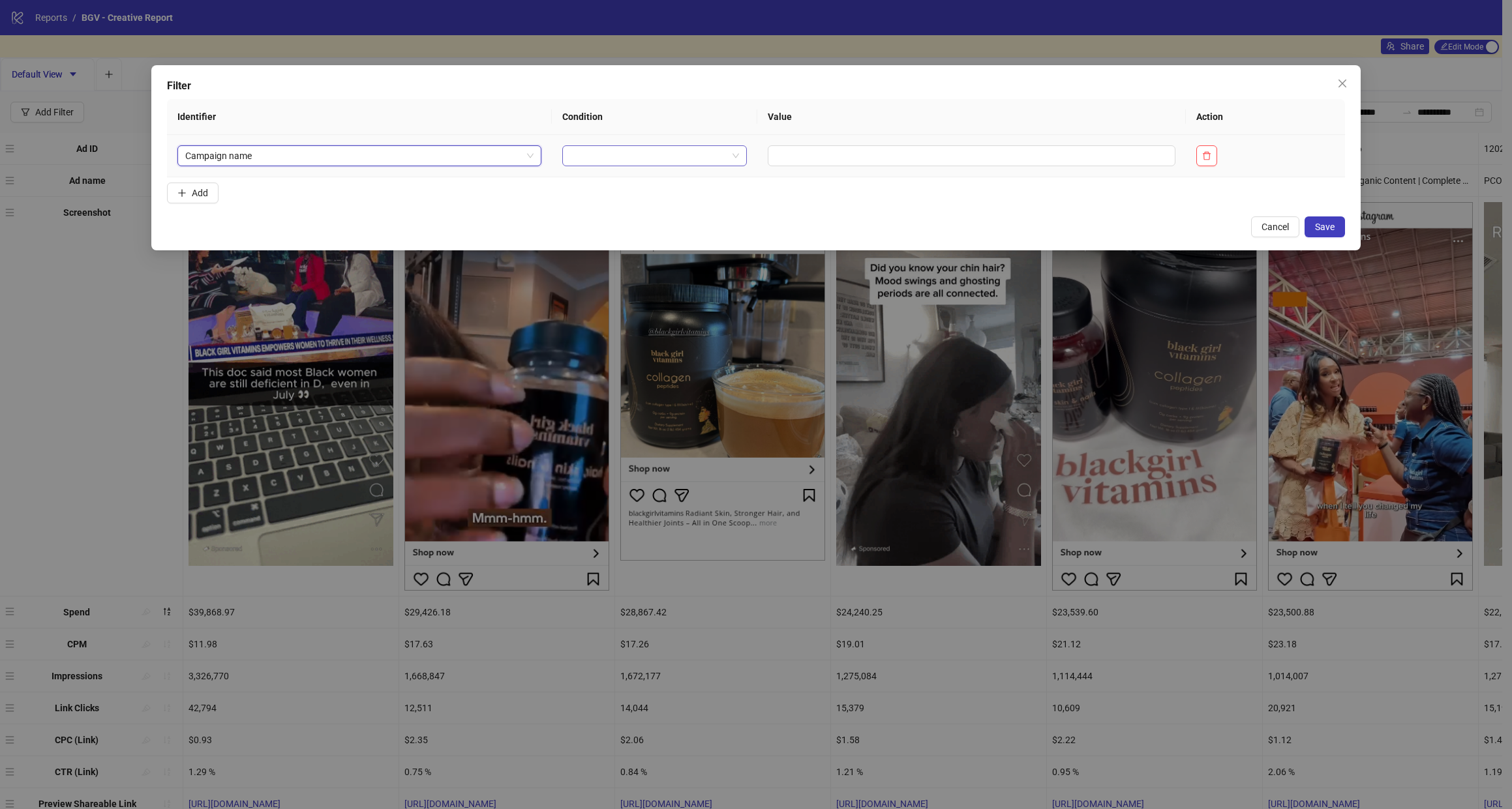
click at [585, 152] on input "search" at bounding box center [649, 156] width 157 height 20
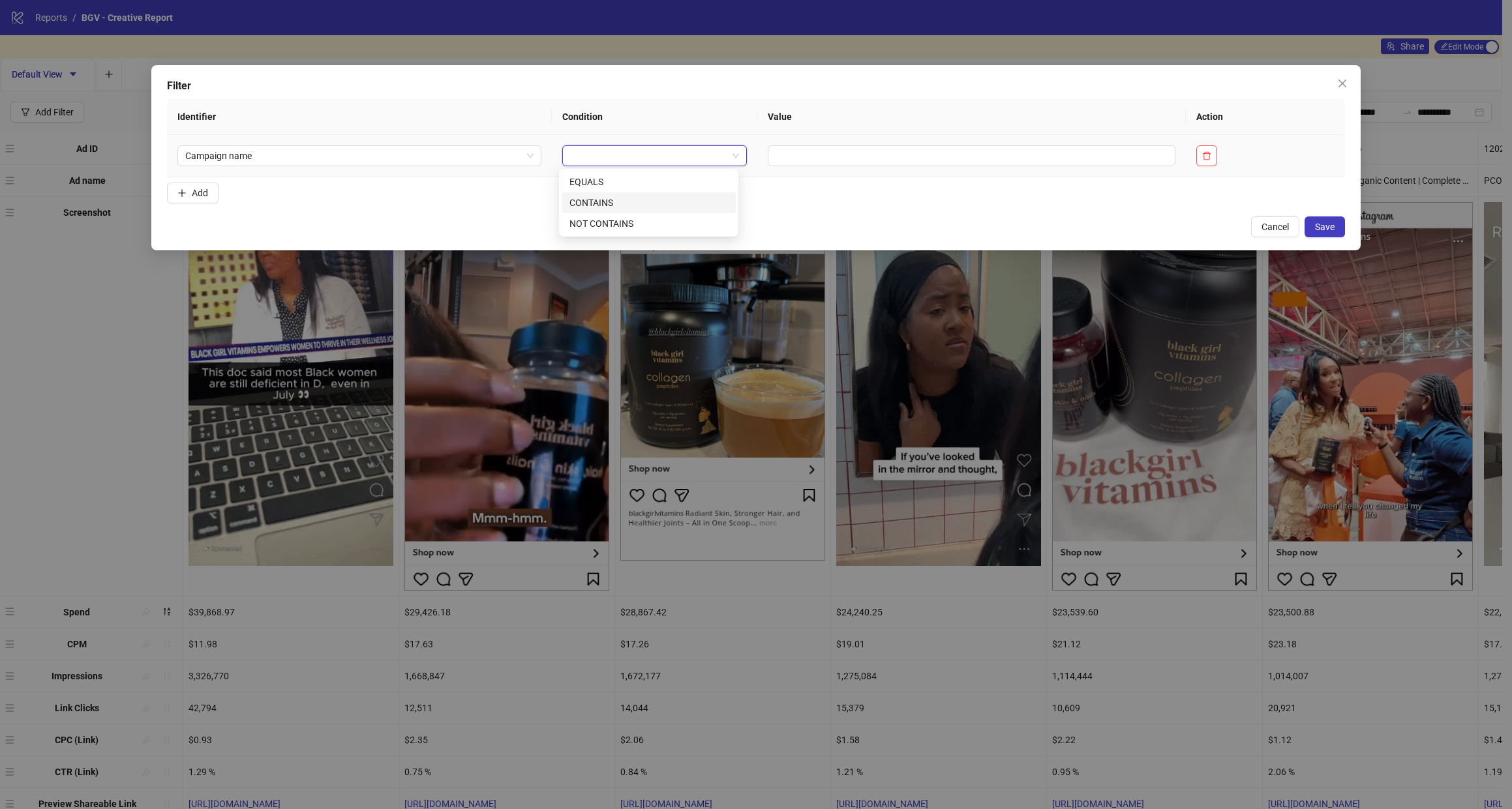
click at [583, 201] on div "CONTAINS" at bounding box center [649, 202] width 159 height 14
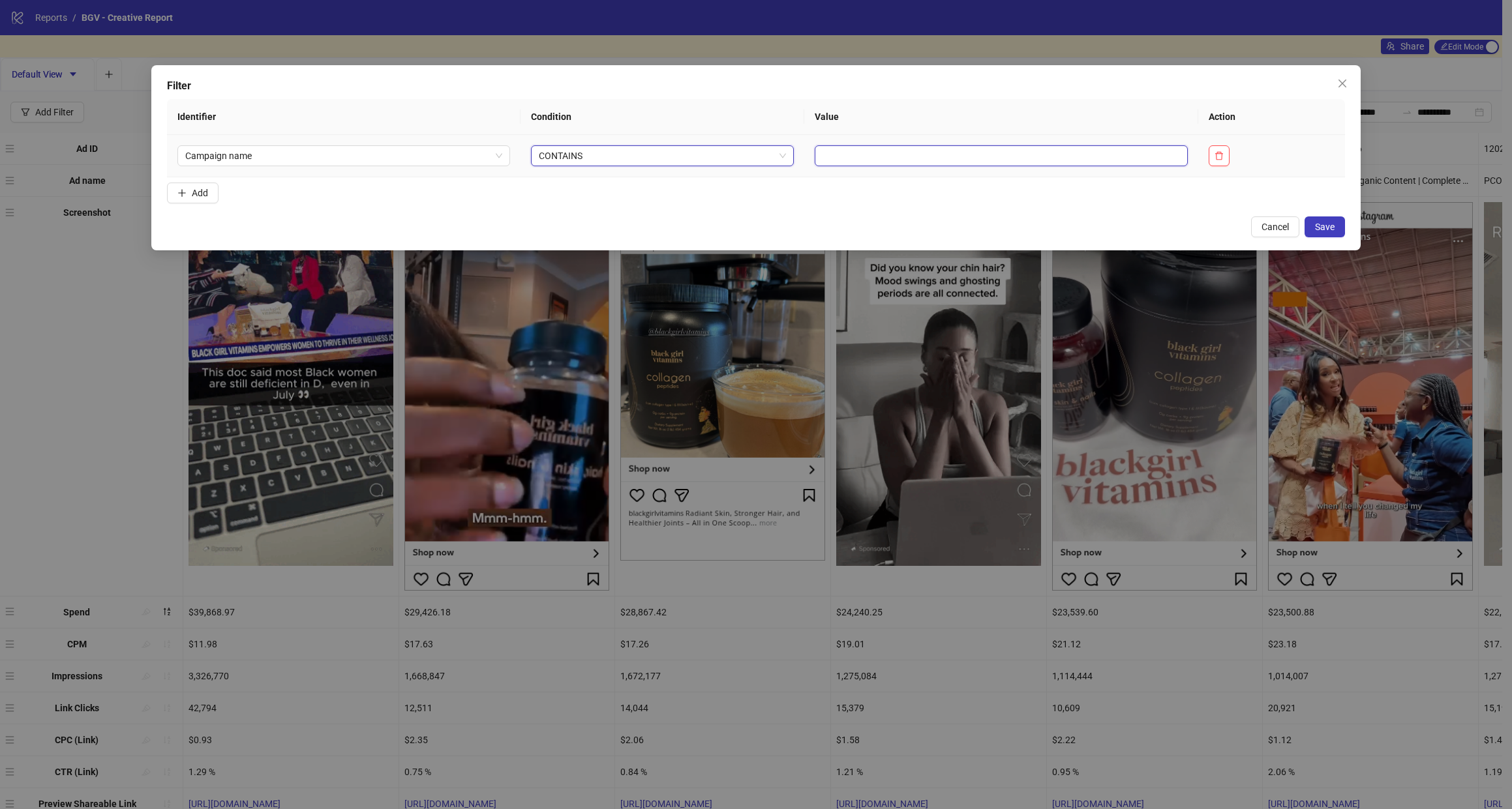
click at [878, 157] on input "text" at bounding box center [1001, 156] width 374 height 21
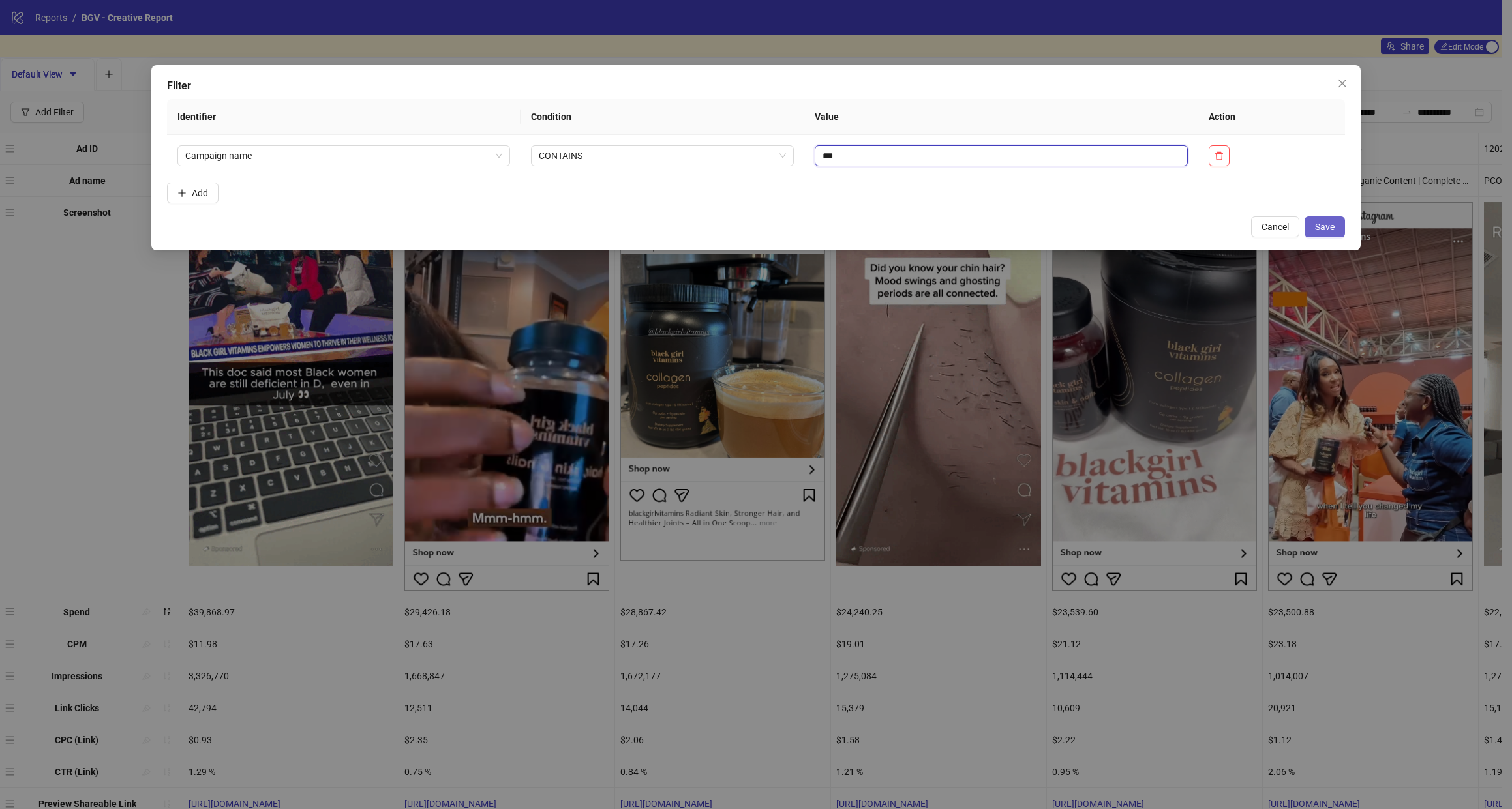
type input "***"
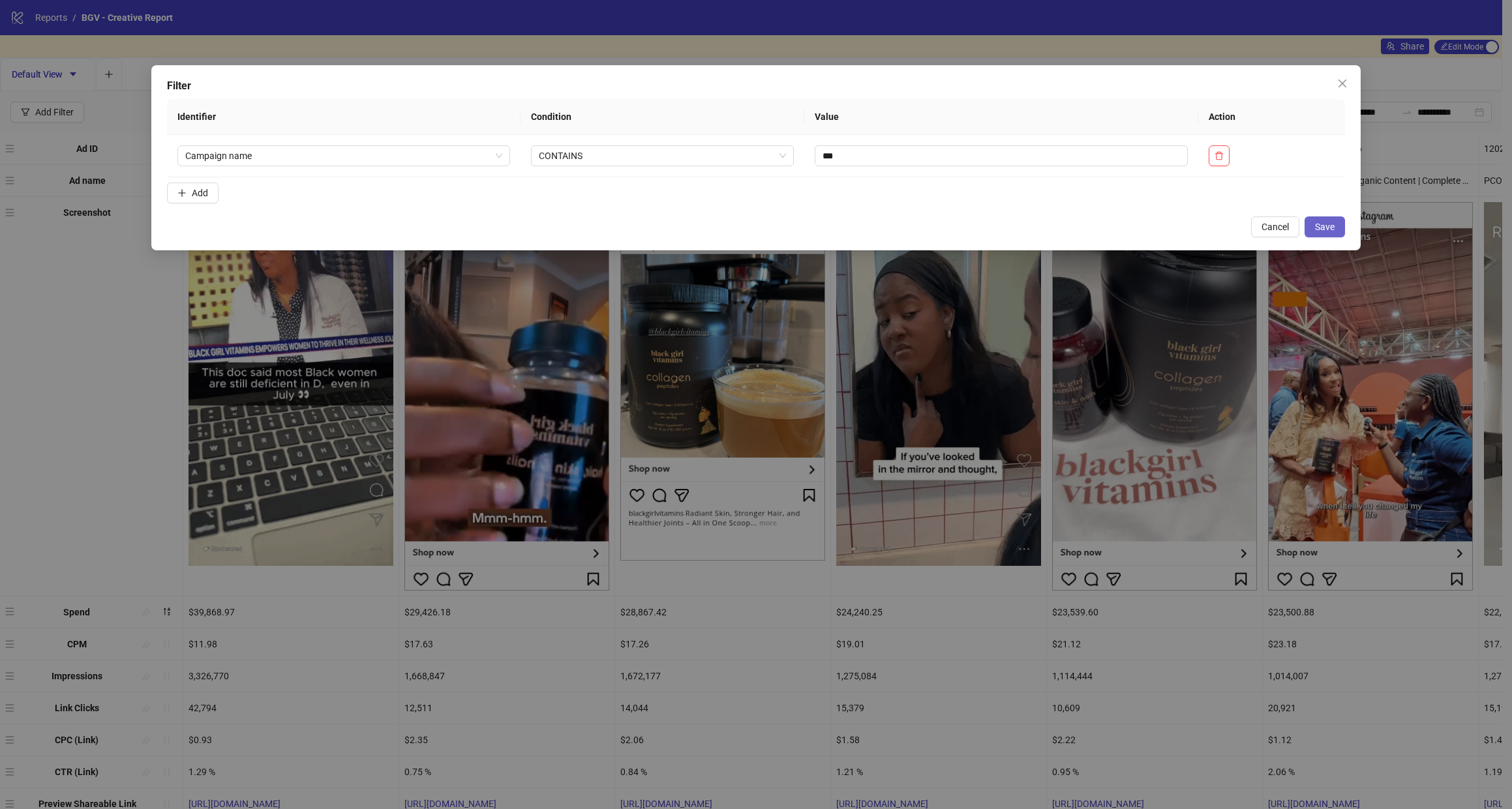
click at [1332, 233] on button "Save" at bounding box center [1325, 227] width 41 height 21
